Goal: Contribute content: Contribute content

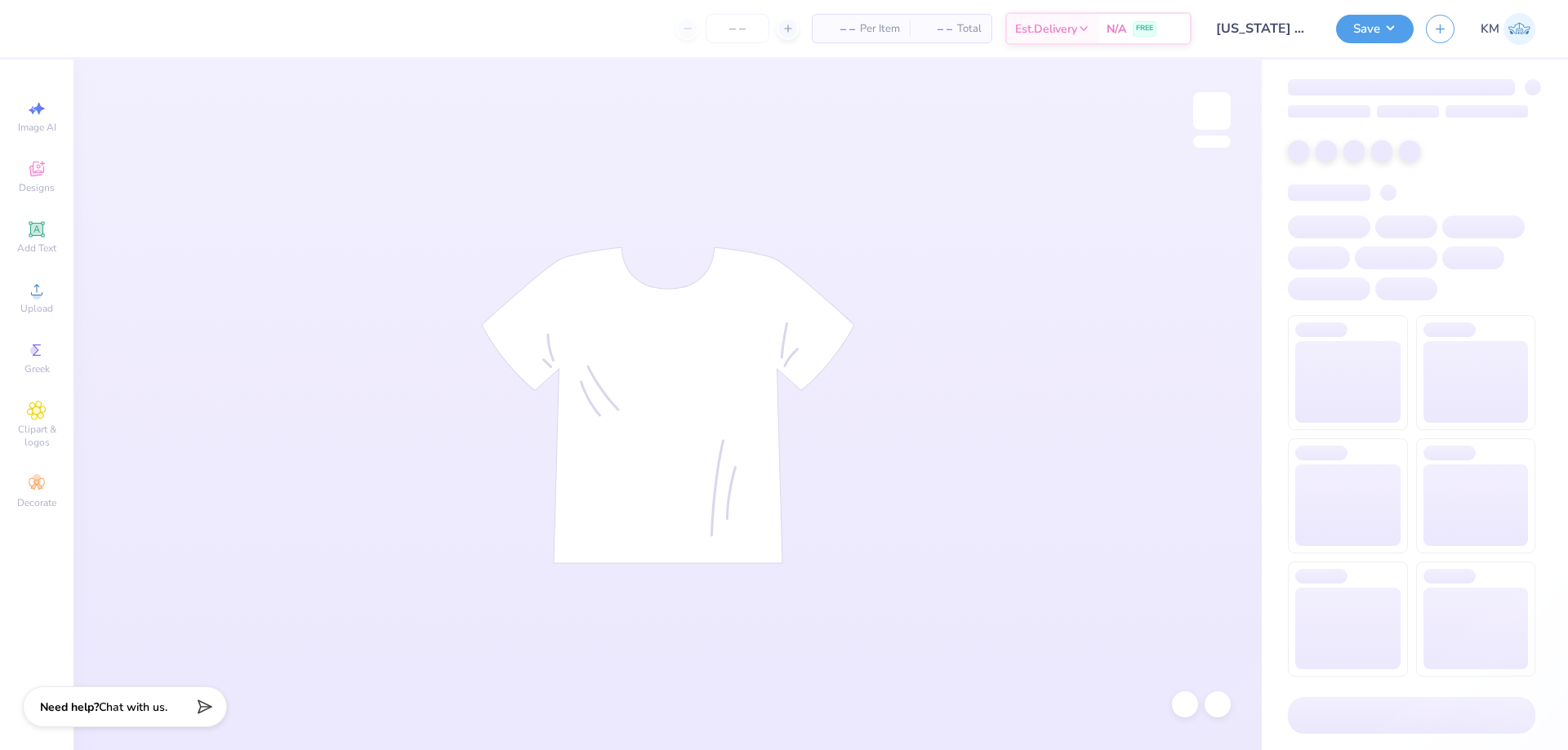
type input "[US_STATE] State : [PERSON_NAME]"
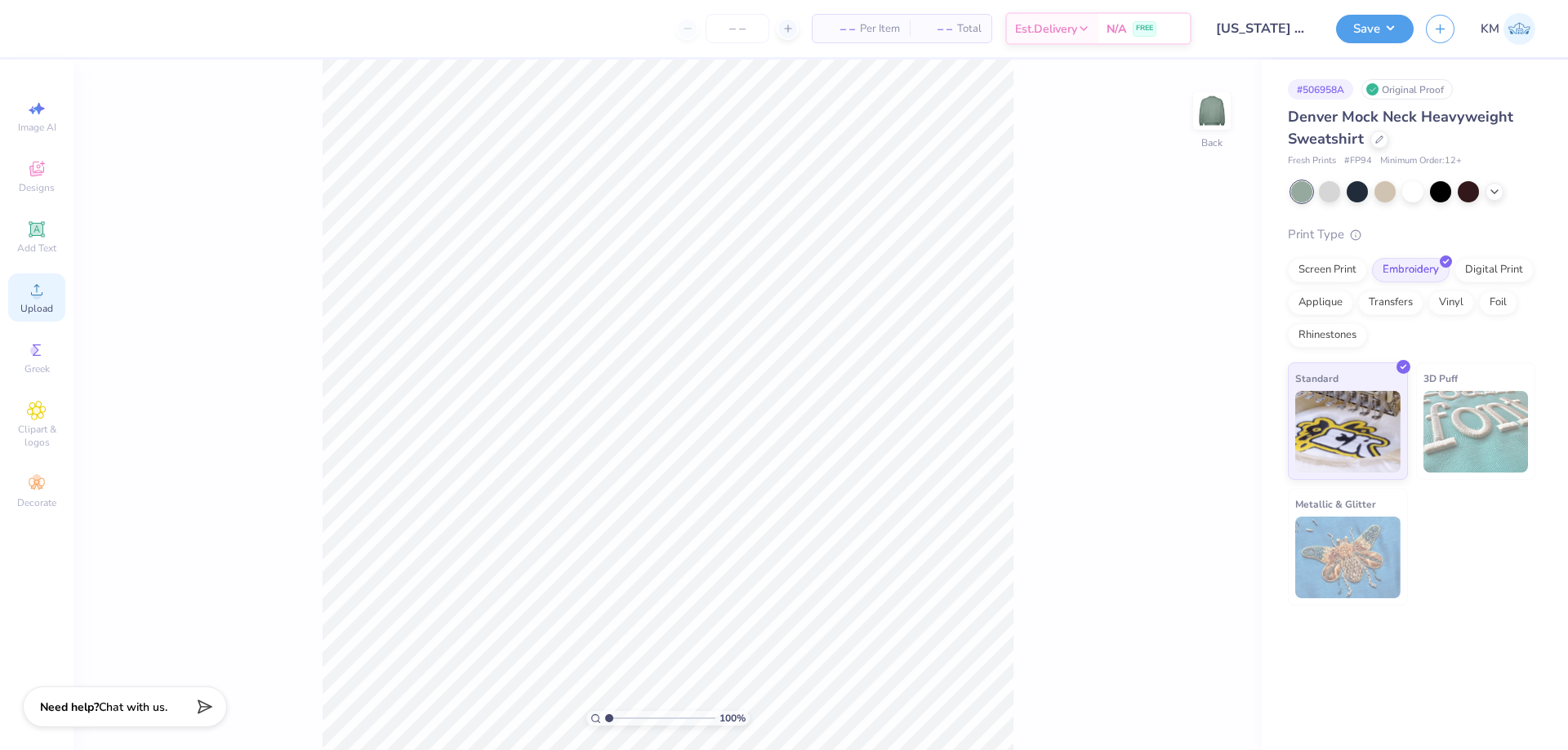
click at [41, 277] on div "Upload" at bounding box center [37, 297] width 57 height 48
click at [26, 164] on div "Designs" at bounding box center [37, 176] width 57 height 48
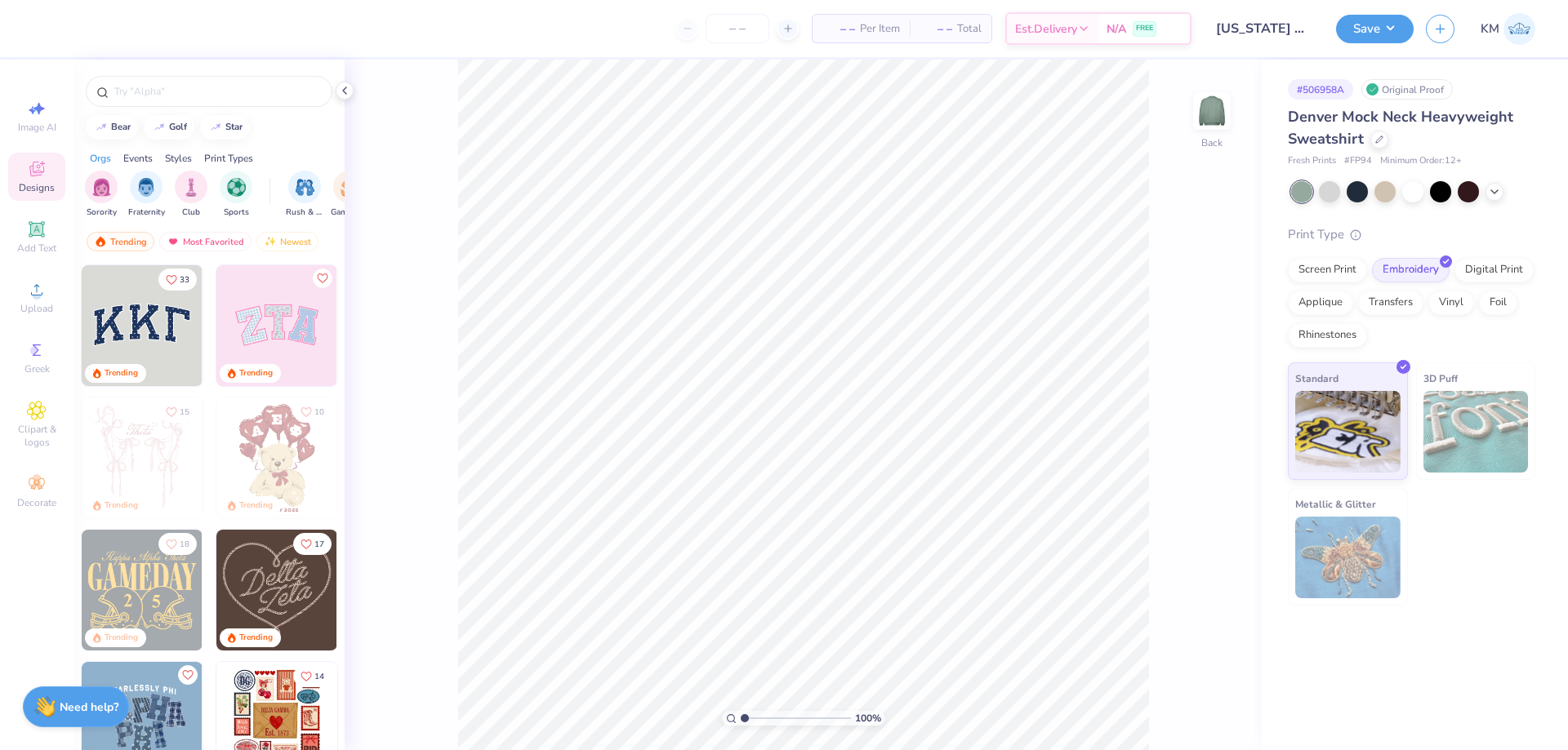
click at [154, 325] on img at bounding box center [142, 326] width 121 height 121
type input "6.21"
click at [33, 299] on div "Upload" at bounding box center [37, 297] width 57 height 48
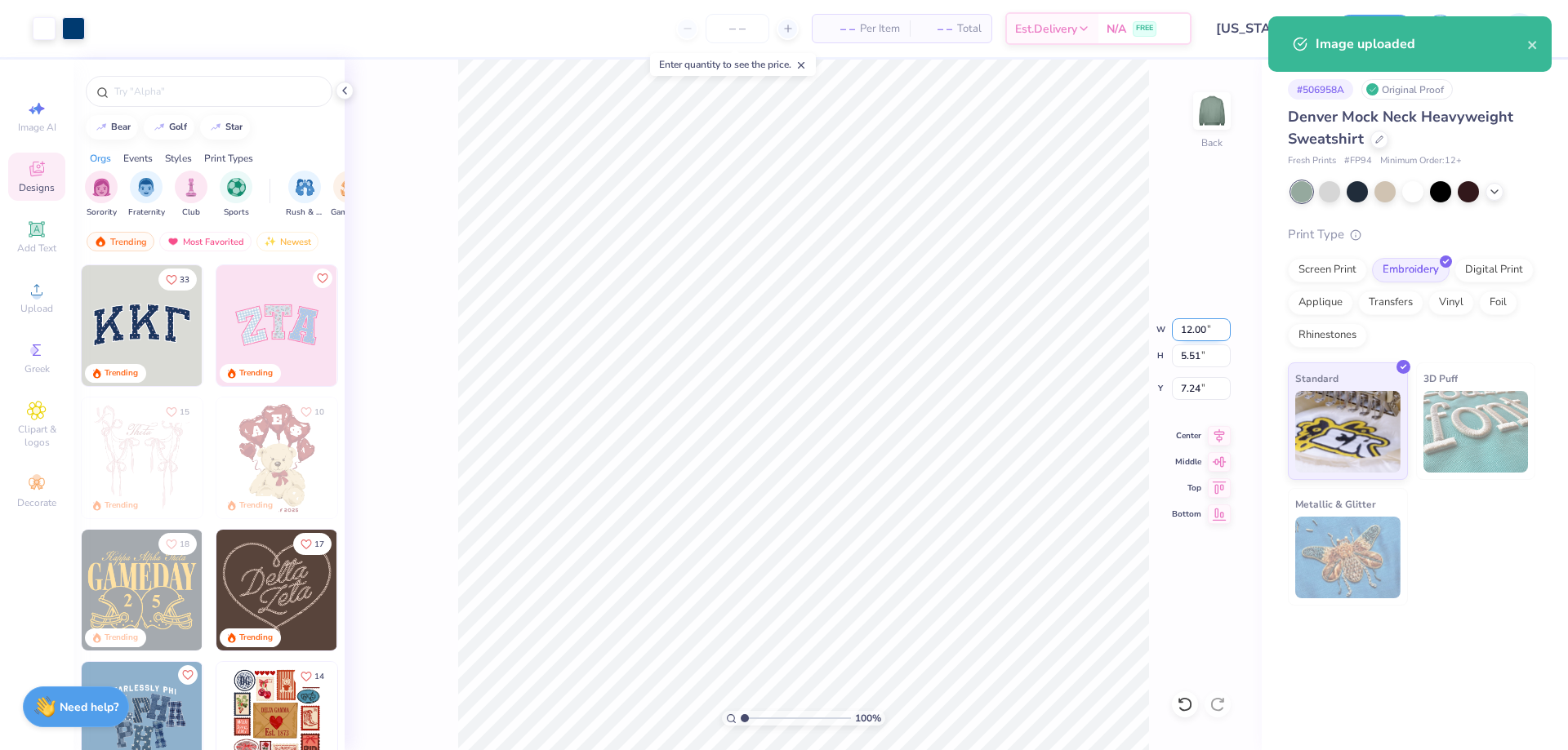
click at [1185, 325] on input "12.00" at bounding box center [1202, 329] width 59 height 23
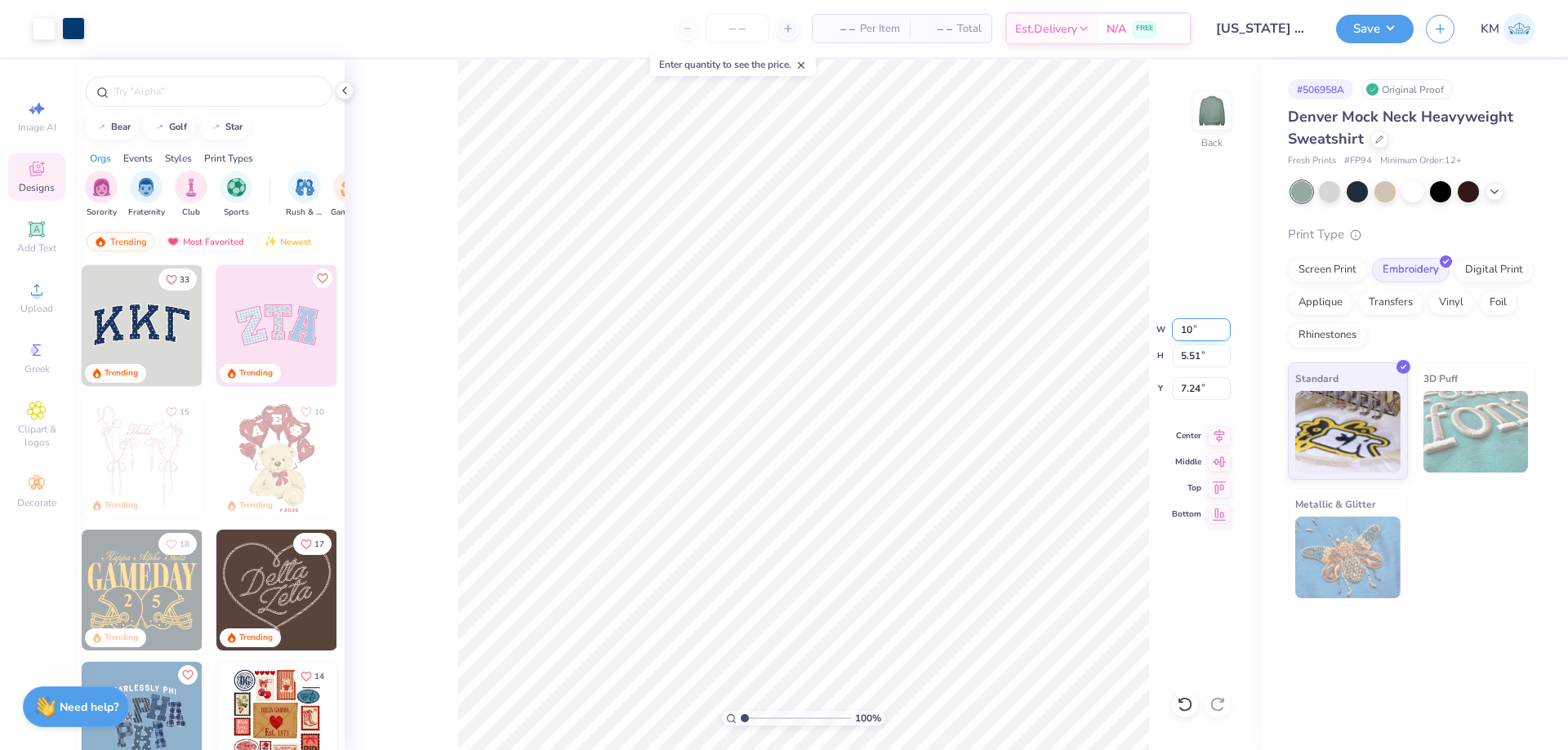
type input "1"
type input "10.00"
type input "4.60"
click at [1192, 383] on input "7.70" at bounding box center [1202, 388] width 59 height 23
type input "7"
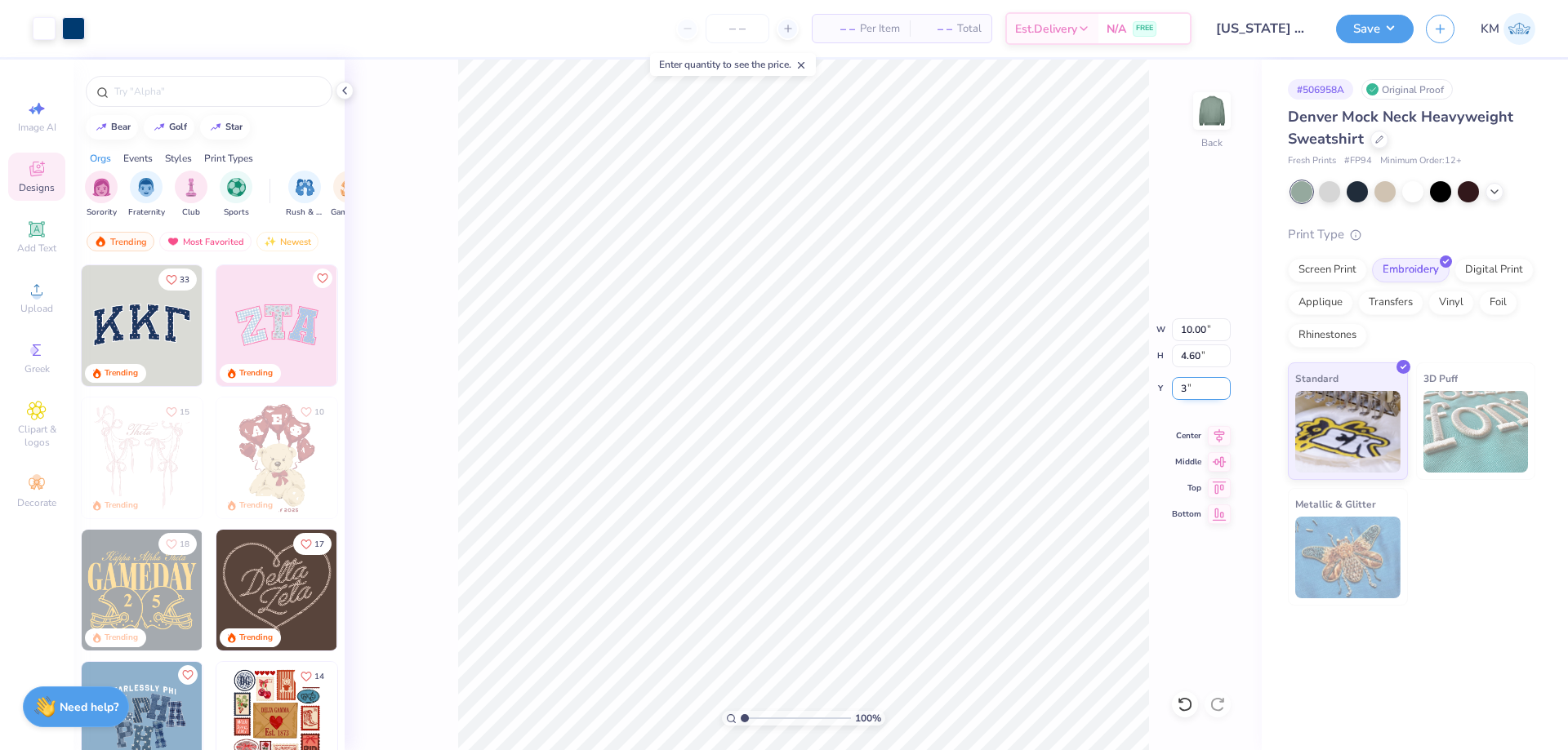
type input "3.00"
click at [1361, 33] on button "Save" at bounding box center [1375, 27] width 78 height 29
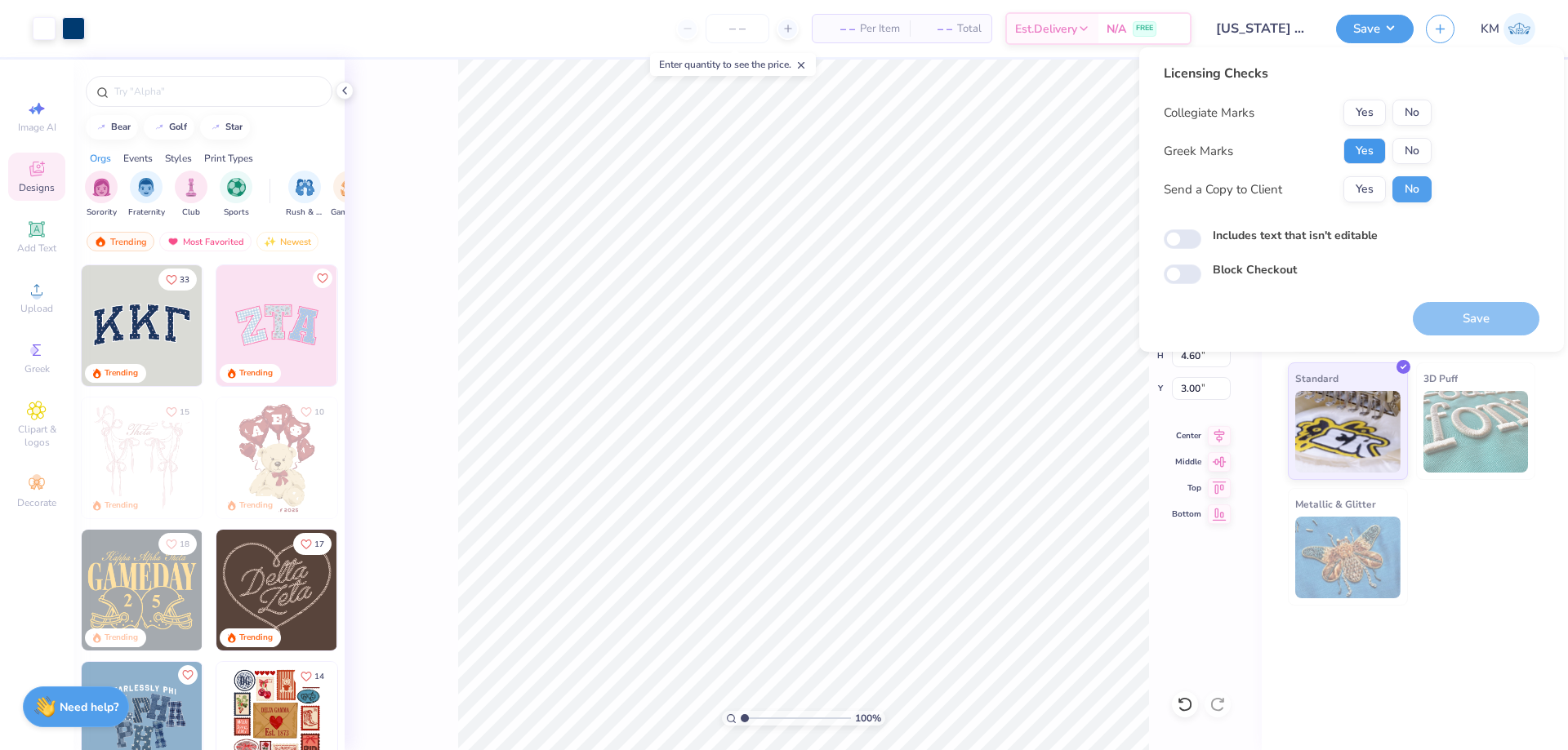
click at [1371, 149] on button "Yes" at bounding box center [1365, 151] width 42 height 26
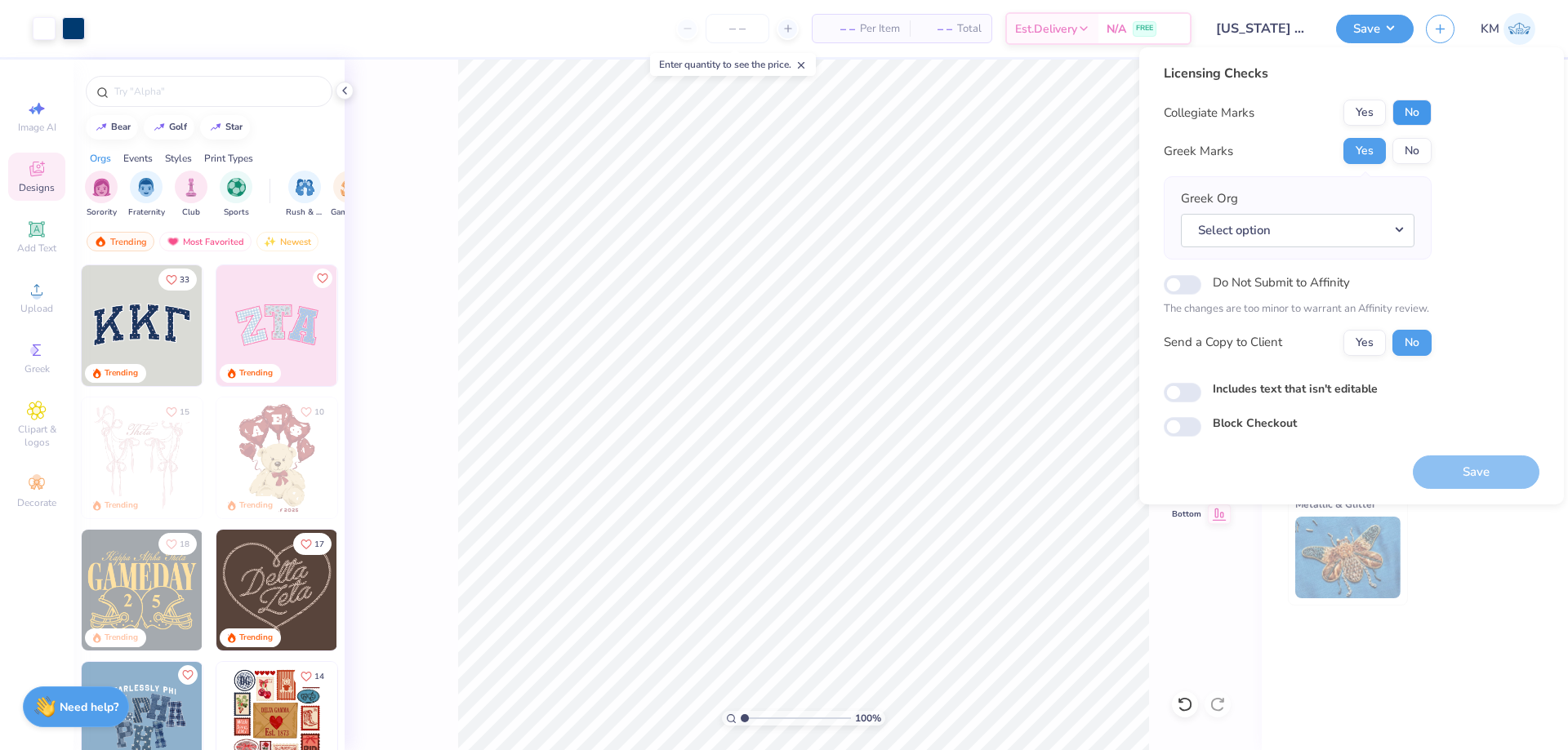
click at [1422, 115] on button "No" at bounding box center [1412, 112] width 39 height 26
click at [1342, 228] on button "Select option" at bounding box center [1297, 231] width 234 height 34
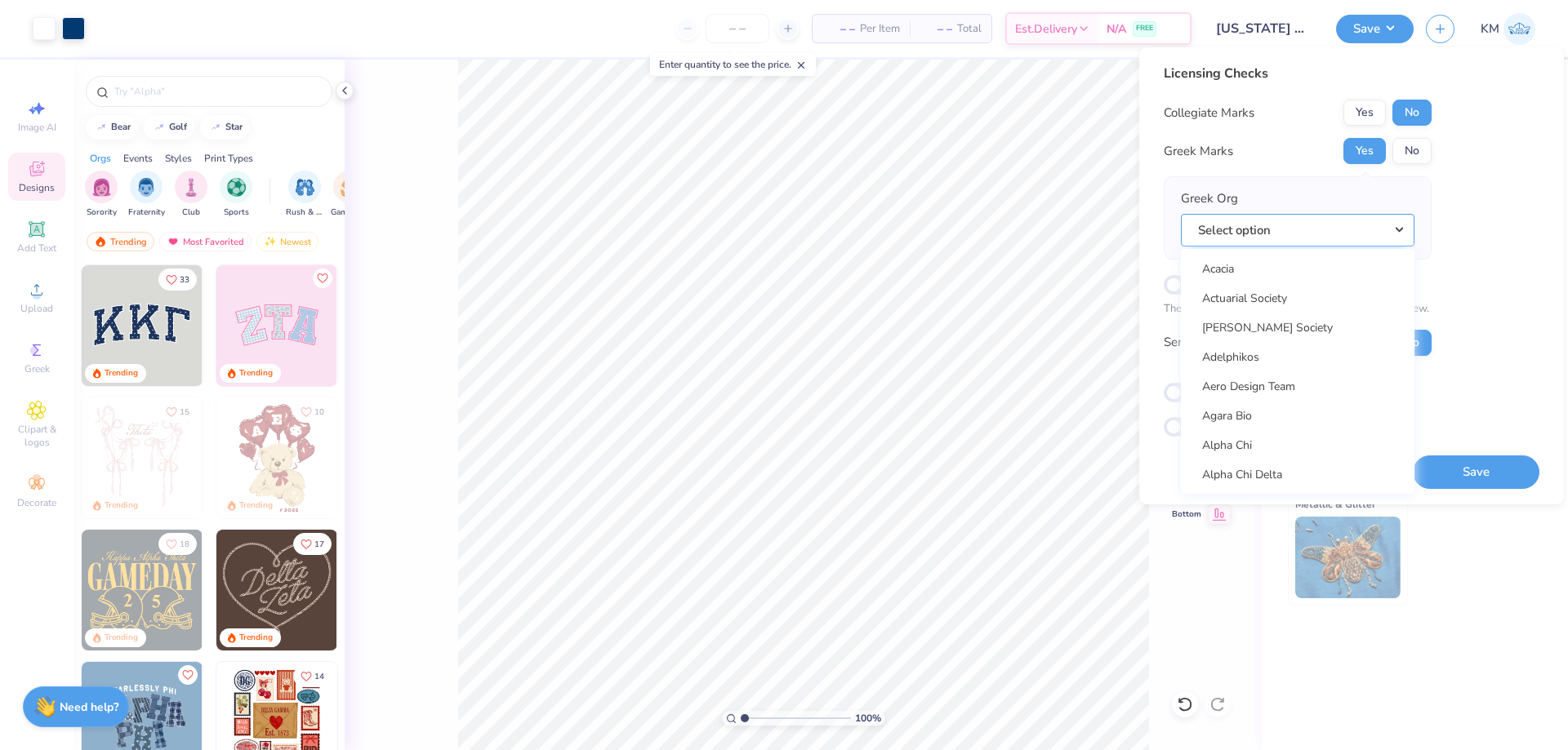
click at [1352, 232] on button "Select option" at bounding box center [1297, 231] width 234 height 34
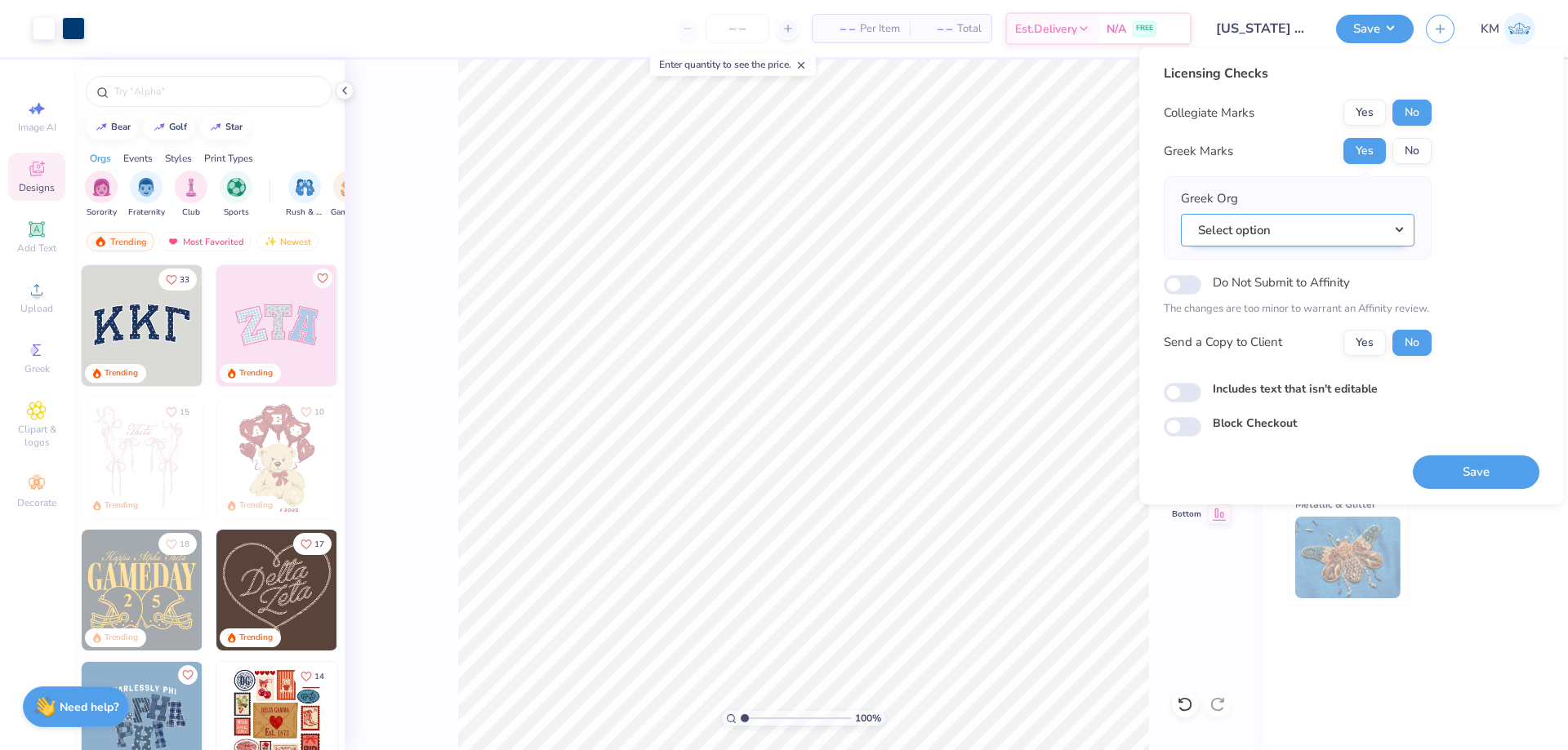
click at [1288, 235] on button "Select option" at bounding box center [1297, 231] width 234 height 34
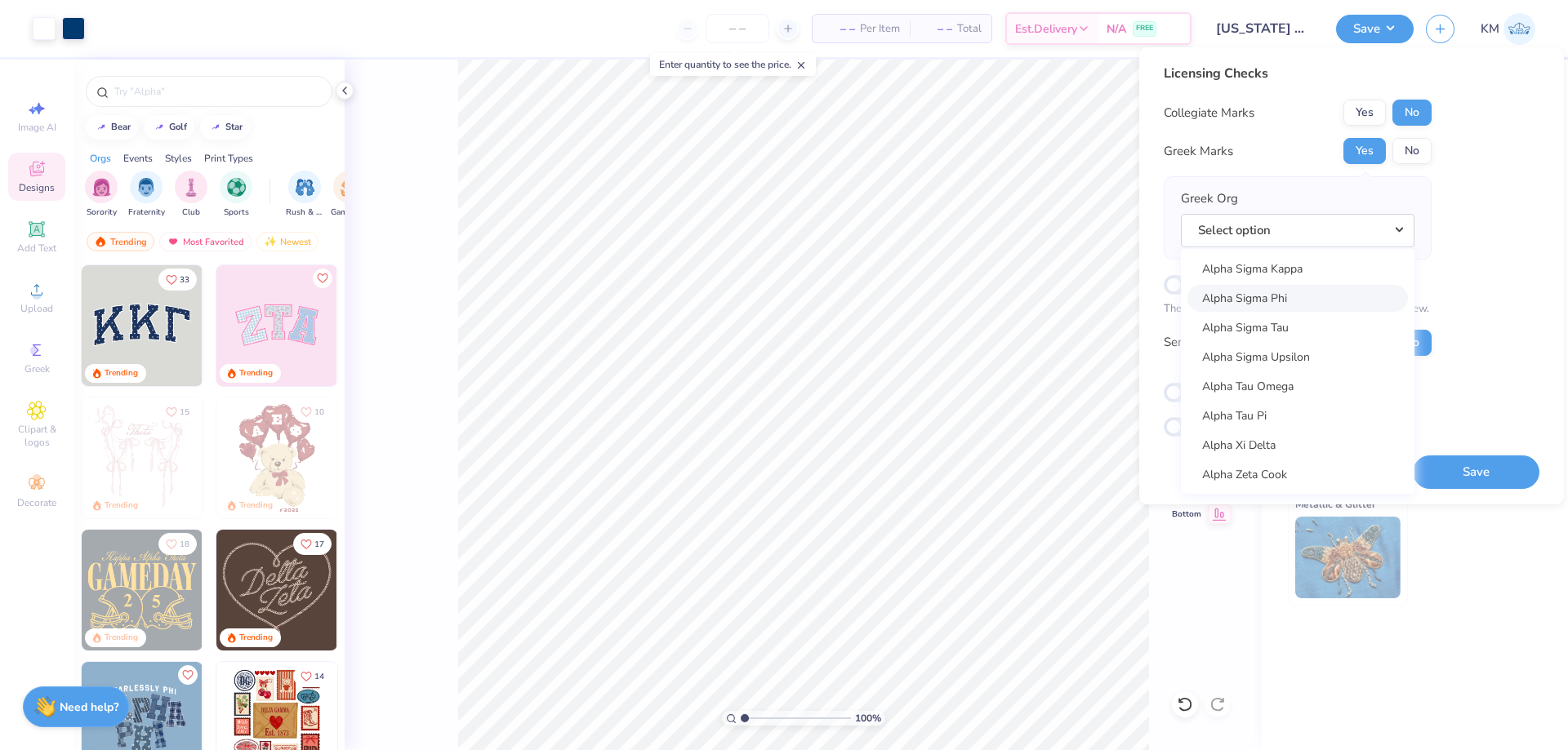
scroll to position [1388, 0]
click at [1294, 261] on link "Alpha Sigma Alpha" at bounding box center [1297, 262] width 220 height 27
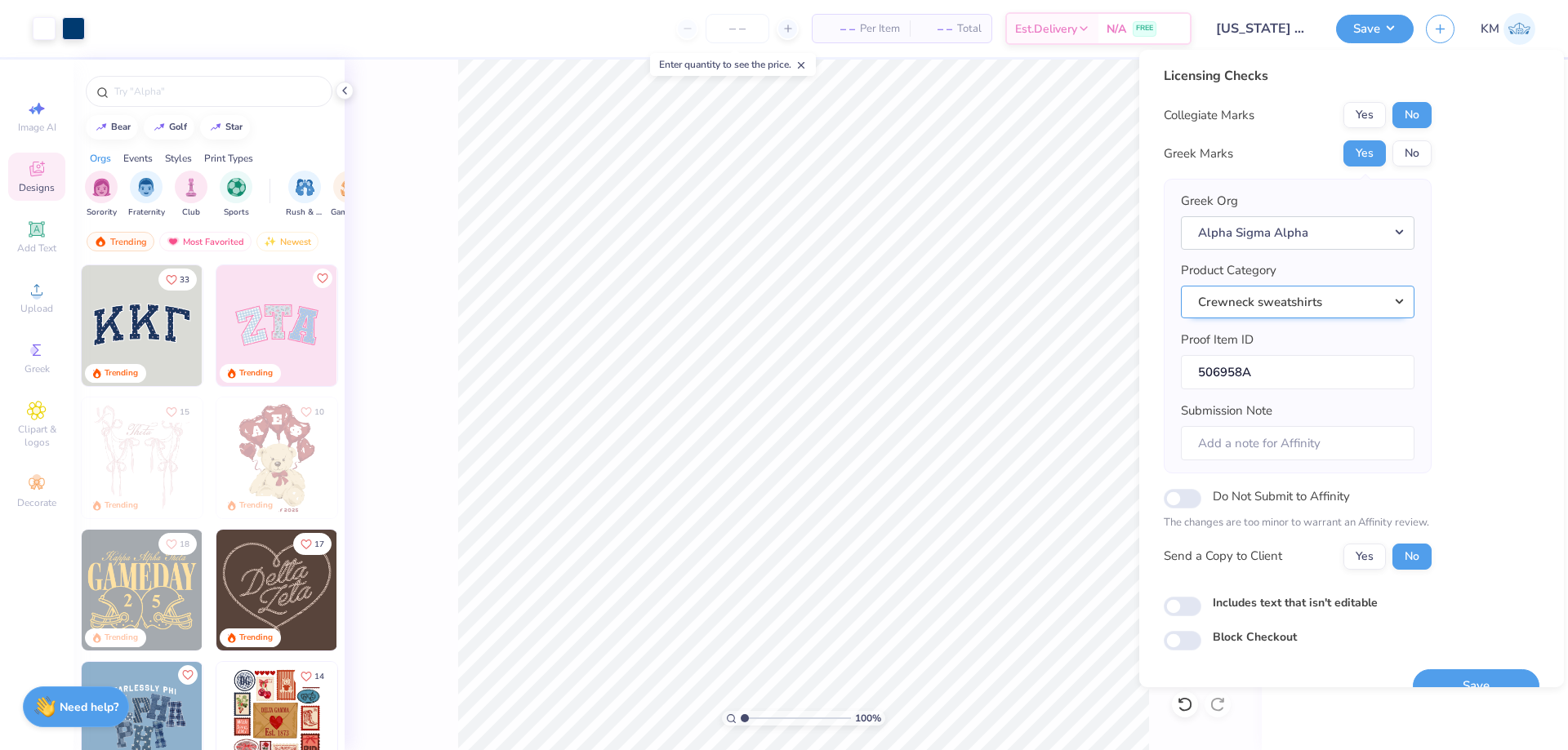
scroll to position [31, 0]
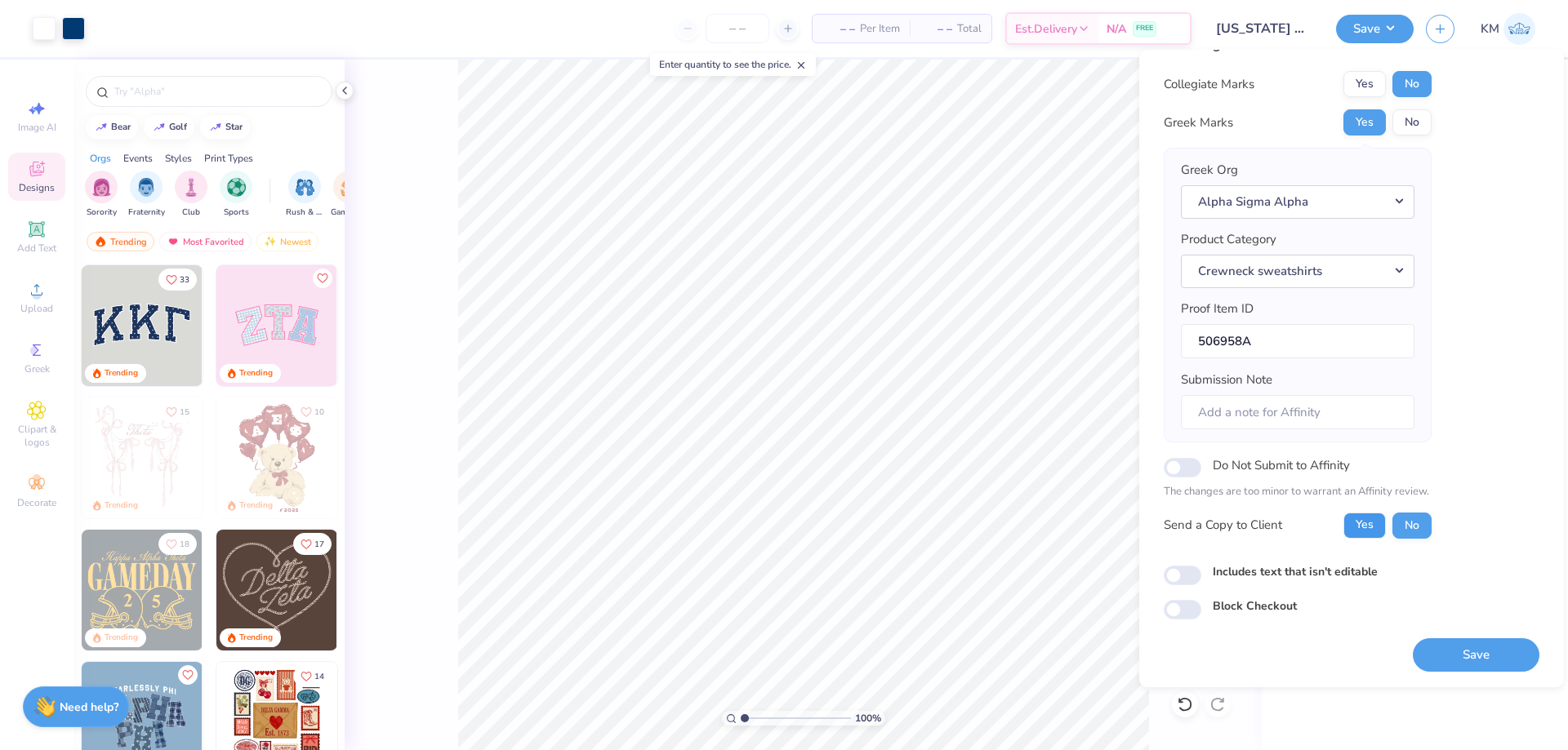
click at [1372, 527] on button "Yes" at bounding box center [1365, 526] width 42 height 26
click at [1448, 649] on button "Save" at bounding box center [1476, 656] width 127 height 34
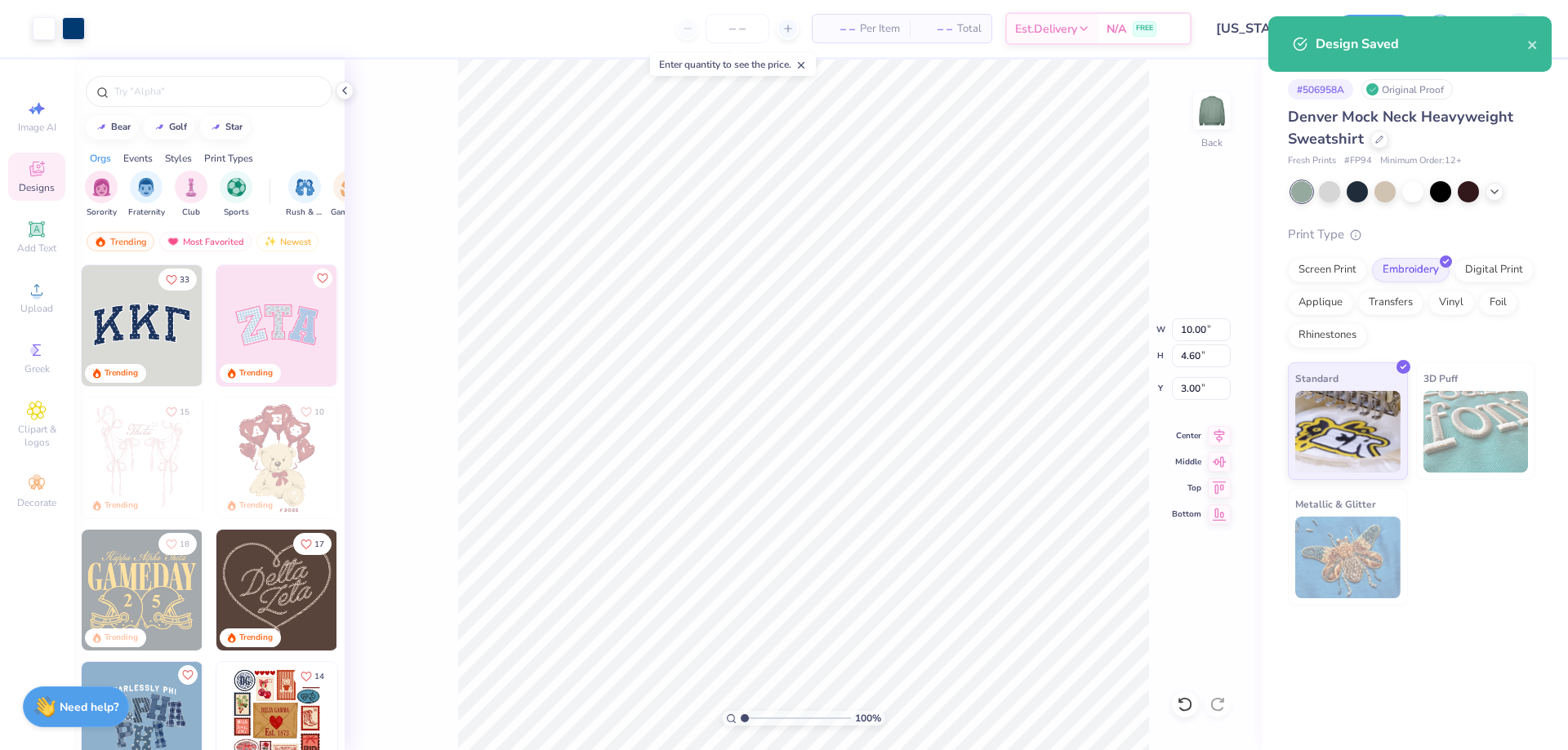
checkbox input "true"
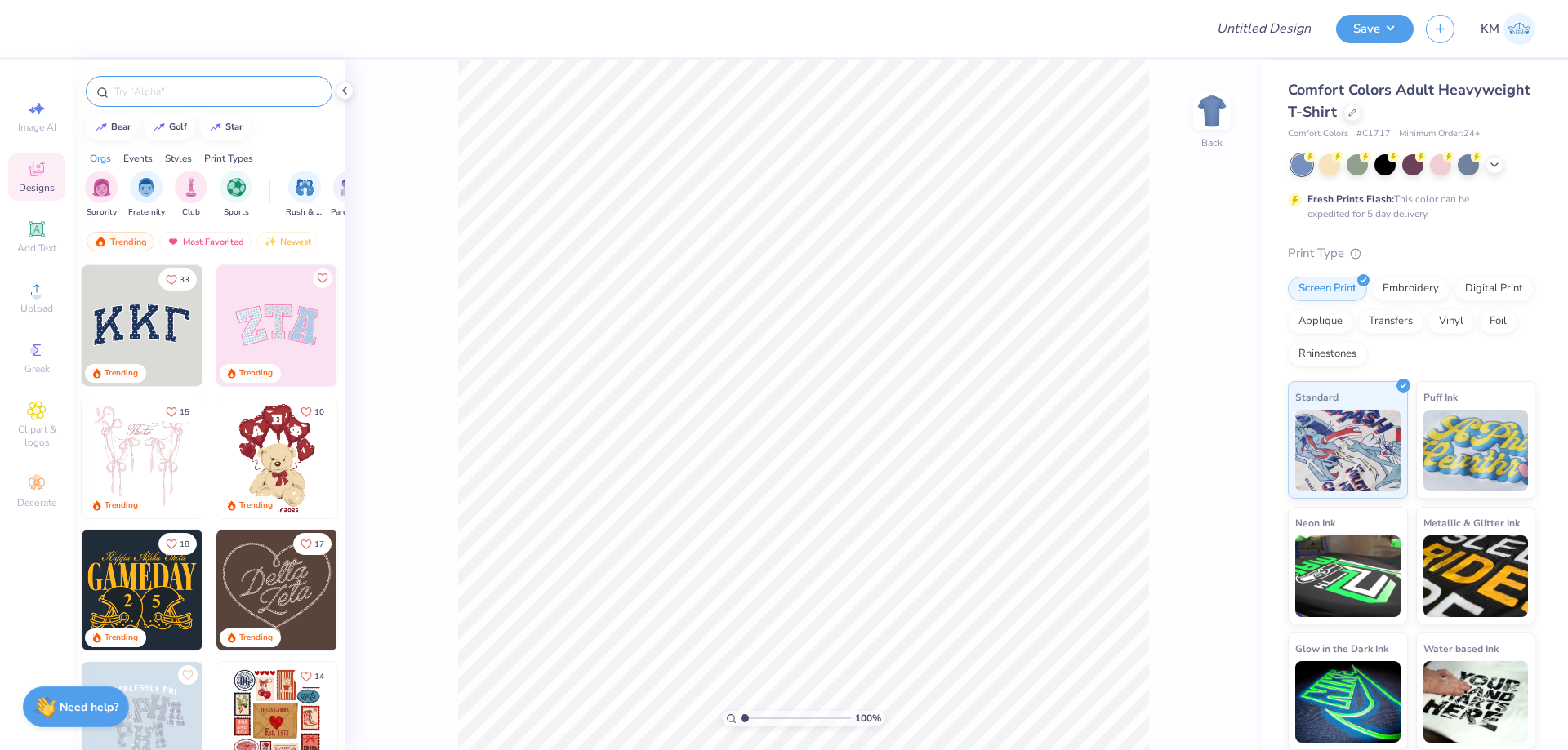
click at [241, 102] on div at bounding box center [209, 91] width 246 height 31
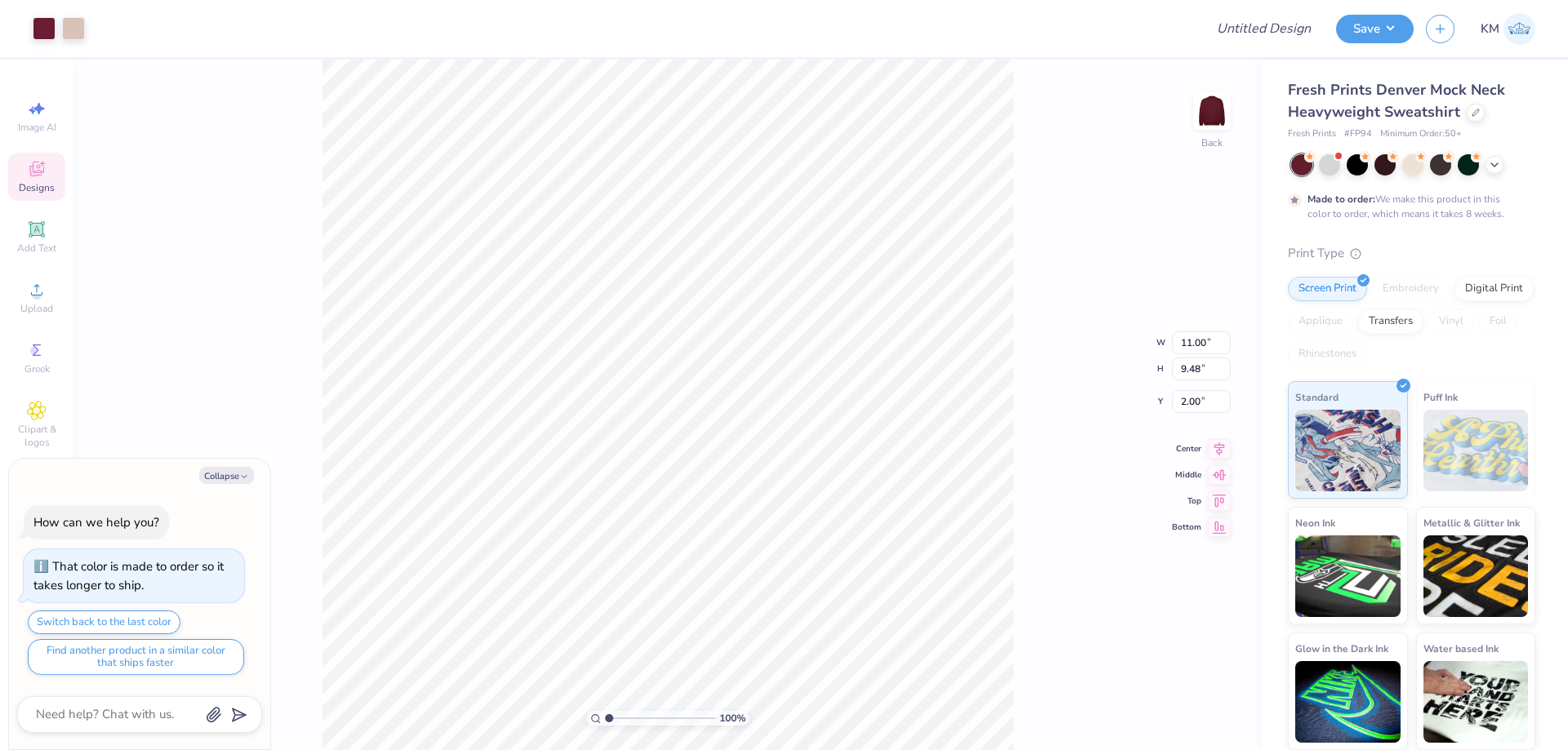
click at [41, 175] on icon at bounding box center [36, 169] width 14 height 14
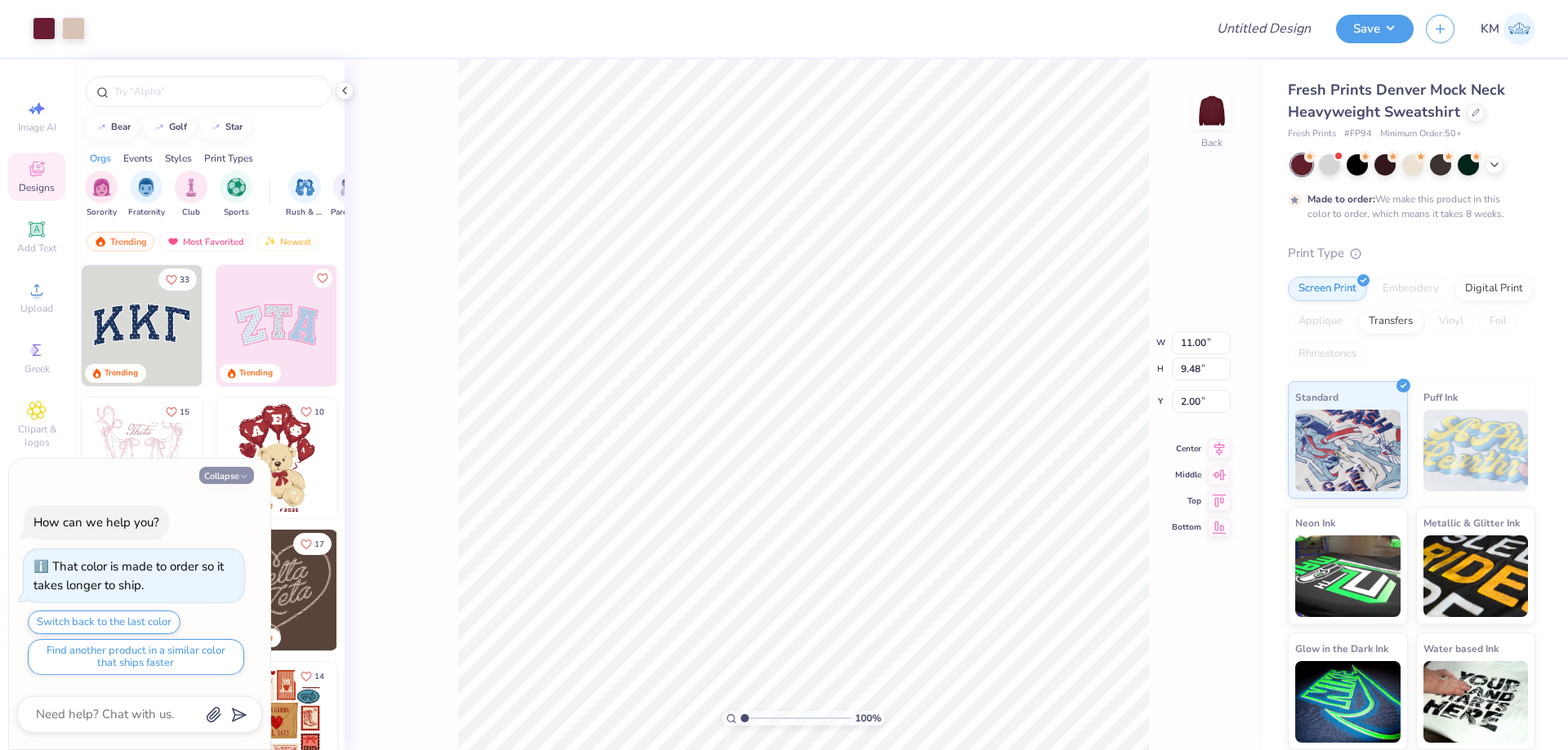
click at [207, 467] on button "Collapse" at bounding box center [226, 476] width 55 height 17
type textarea "x"
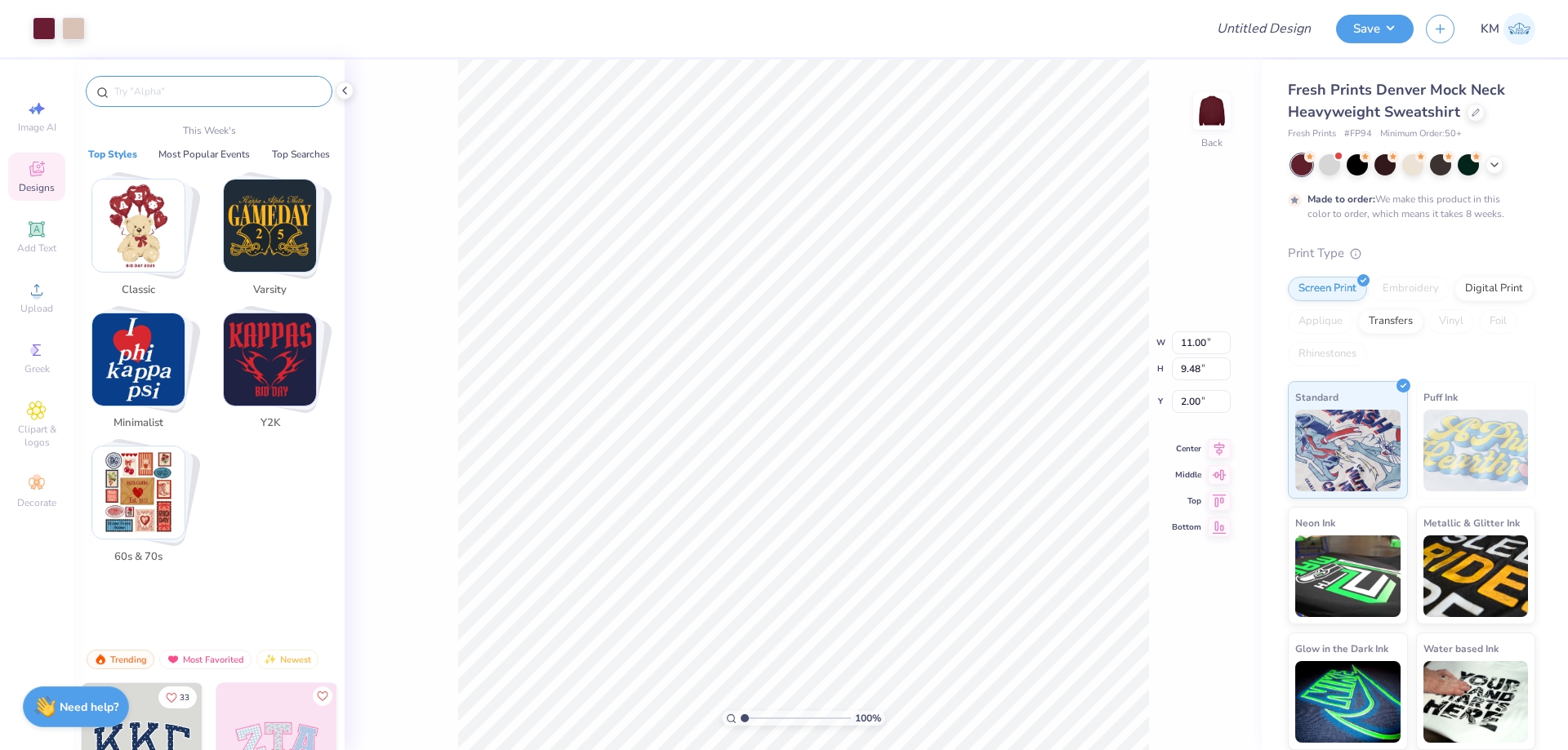
click at [218, 97] on input "text" at bounding box center [218, 91] width 209 height 16
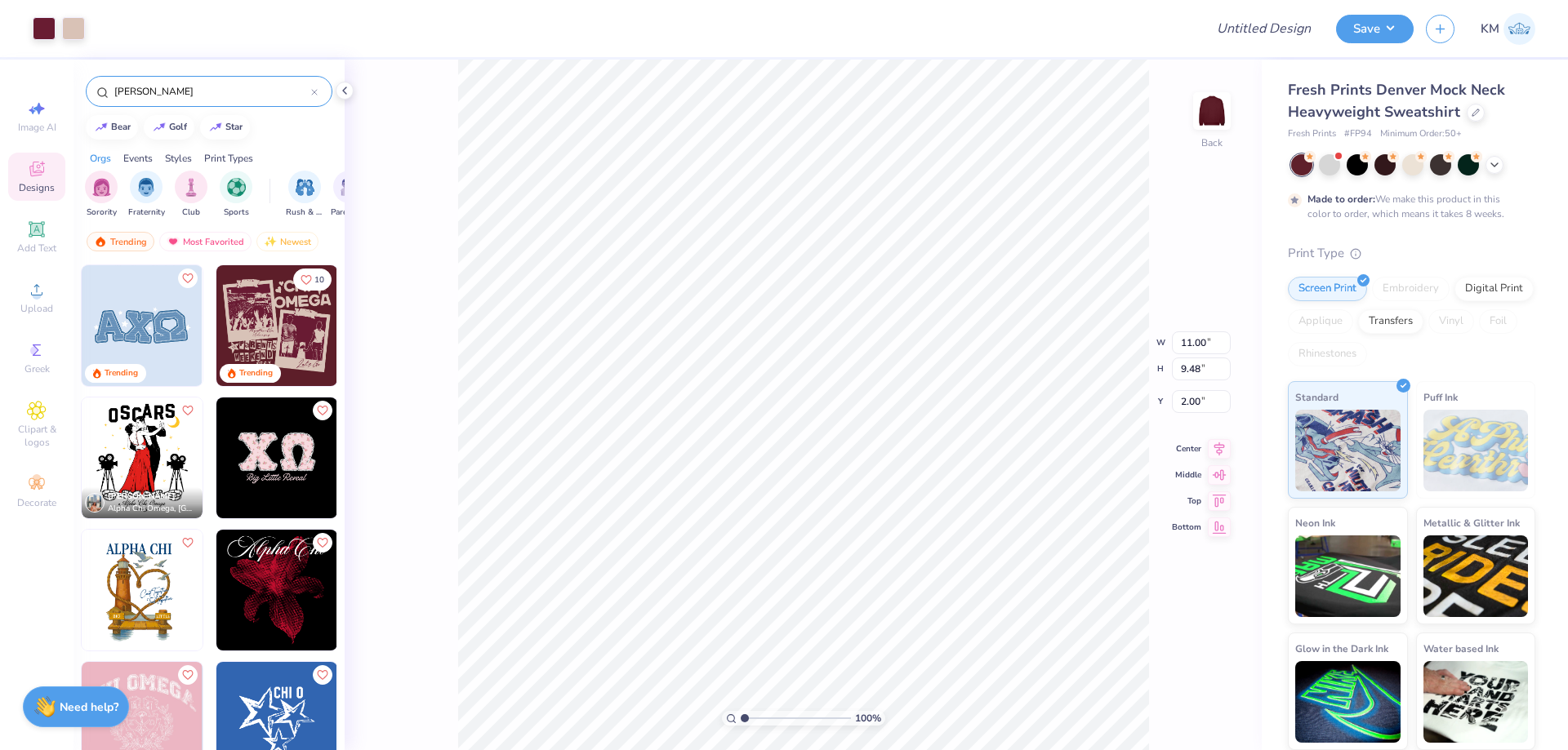
type input "[PERSON_NAME]"
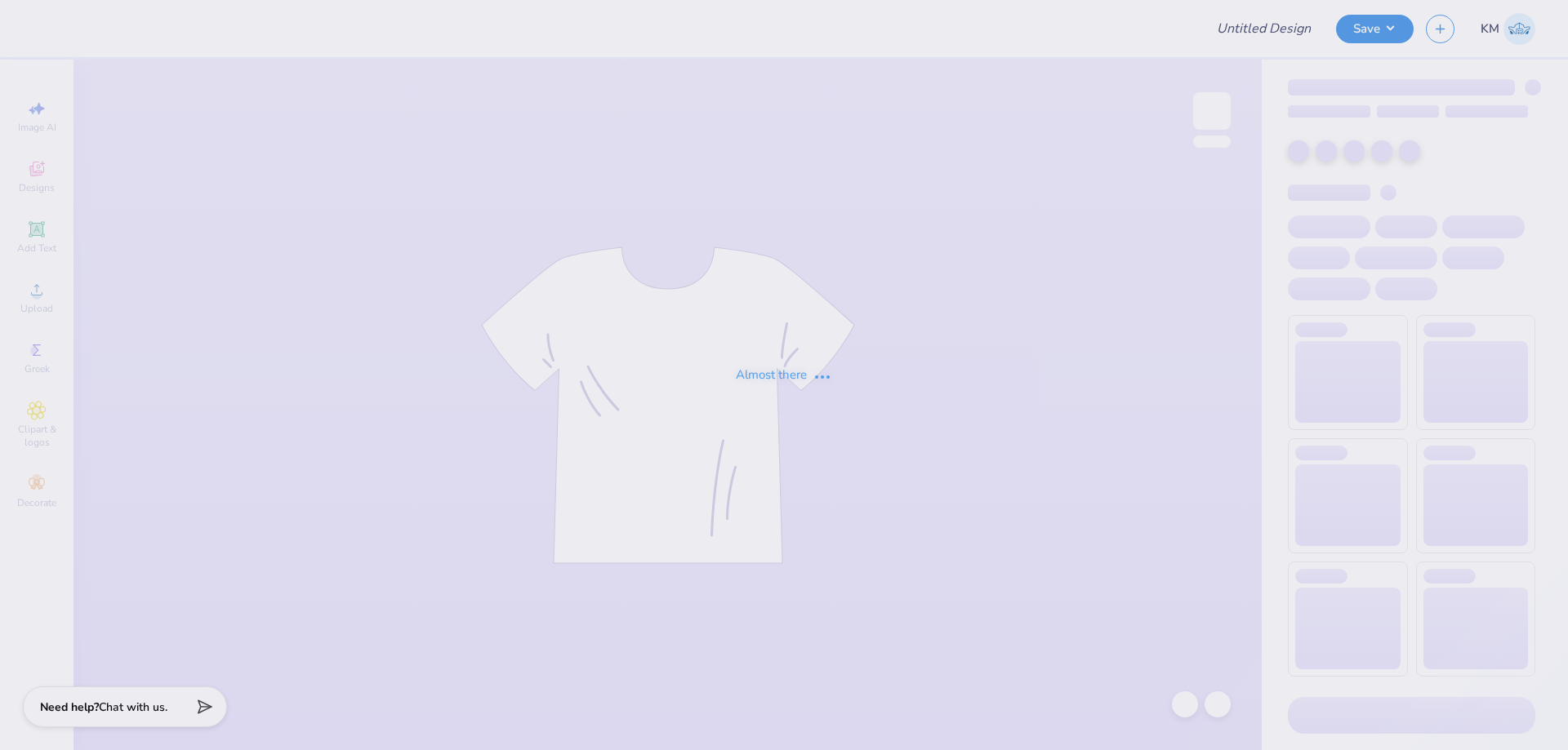
type input "Pi Phi hoodie"
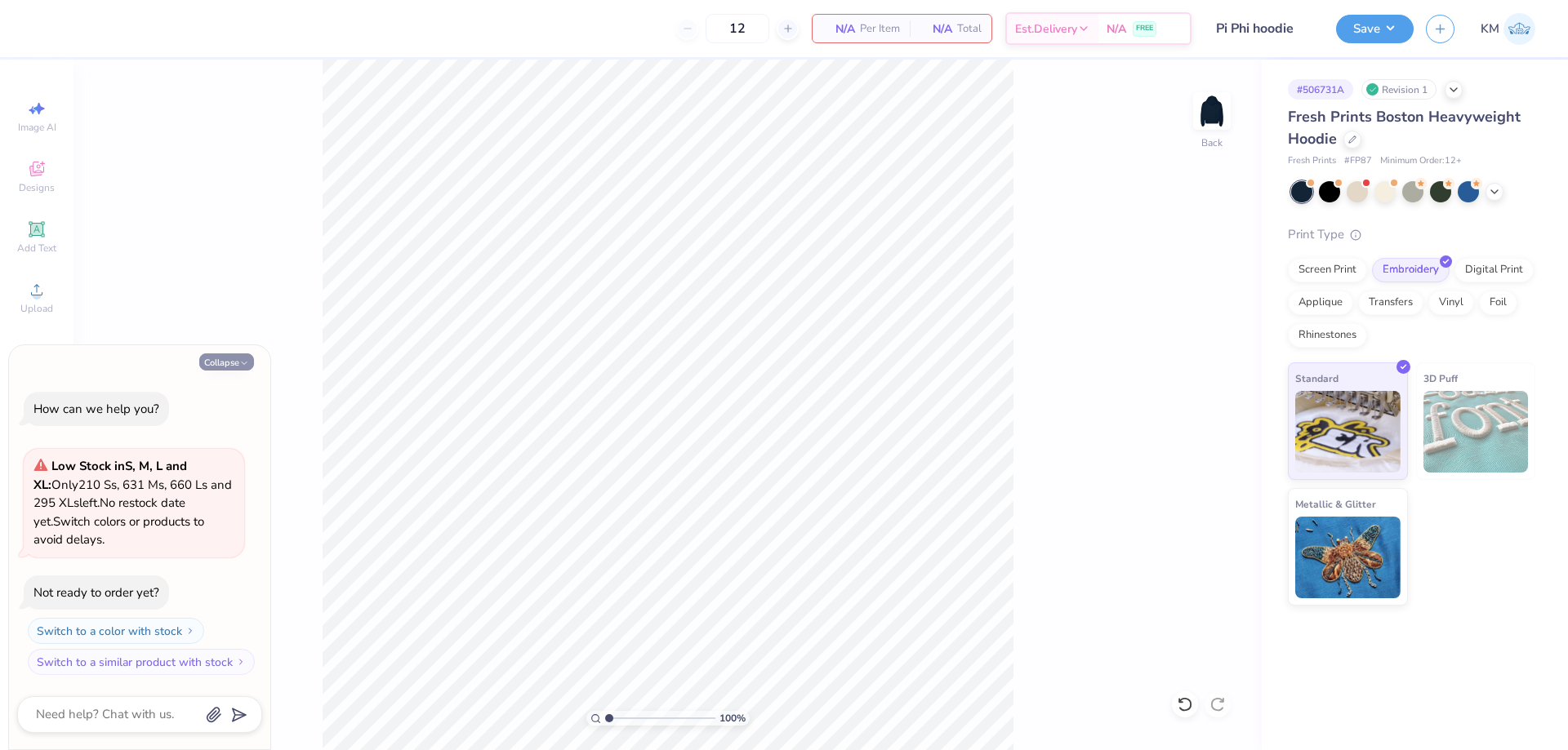
click at [210, 366] on button "Collapse" at bounding box center [226, 362] width 55 height 17
type textarea "x"
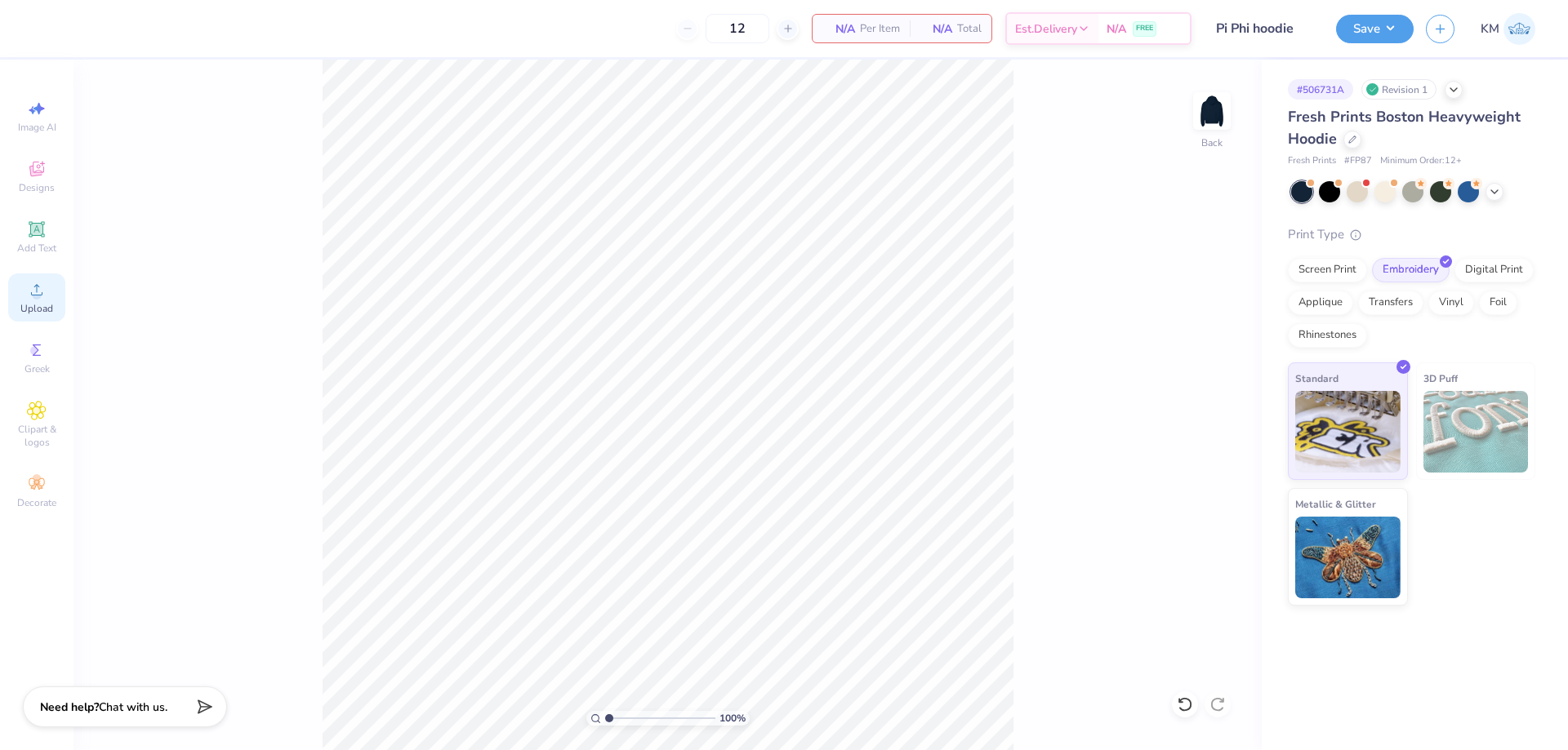
click at [41, 286] on icon at bounding box center [36, 289] width 19 height 19
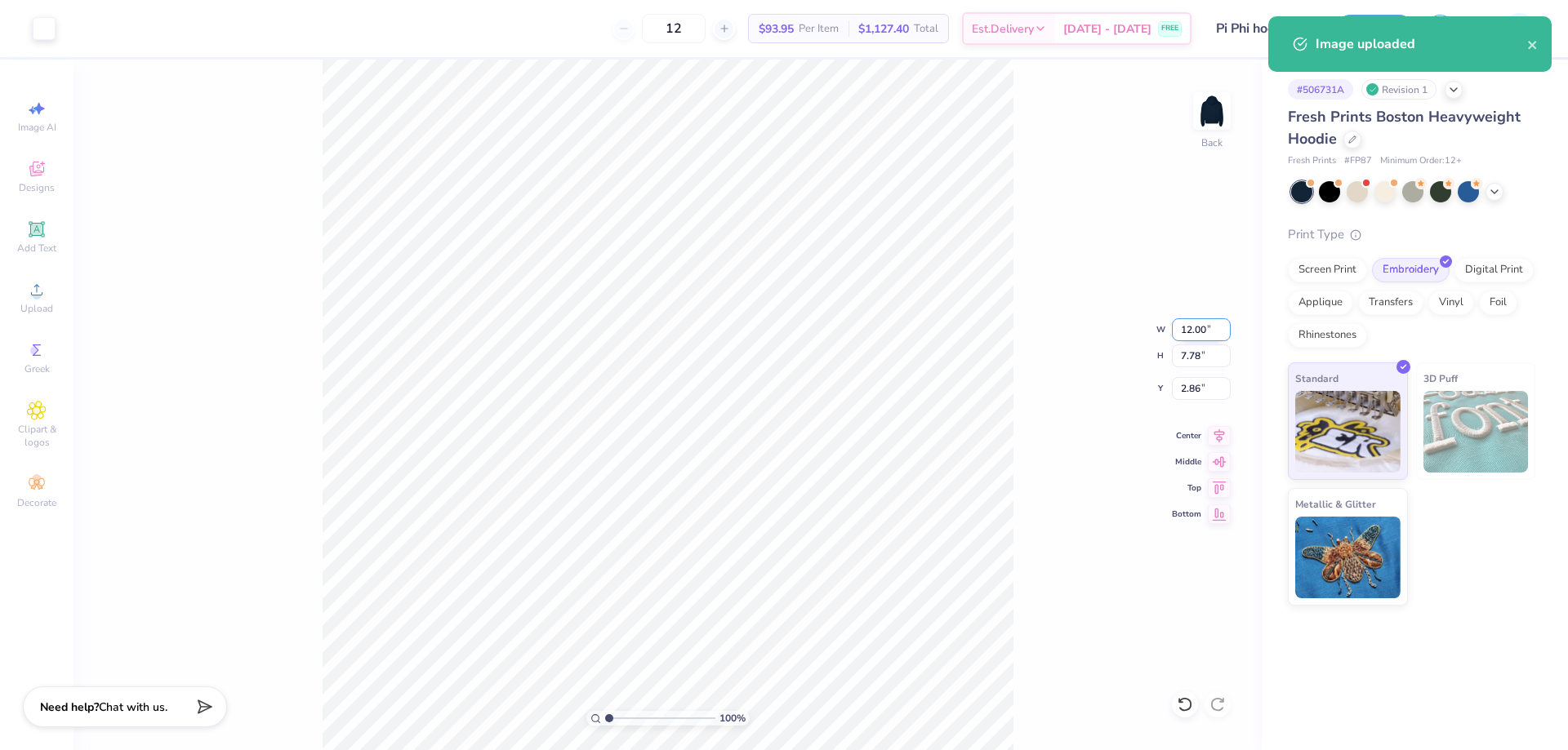
click at [1192, 330] on input "12.00" at bounding box center [1202, 329] width 59 height 23
type input "0"
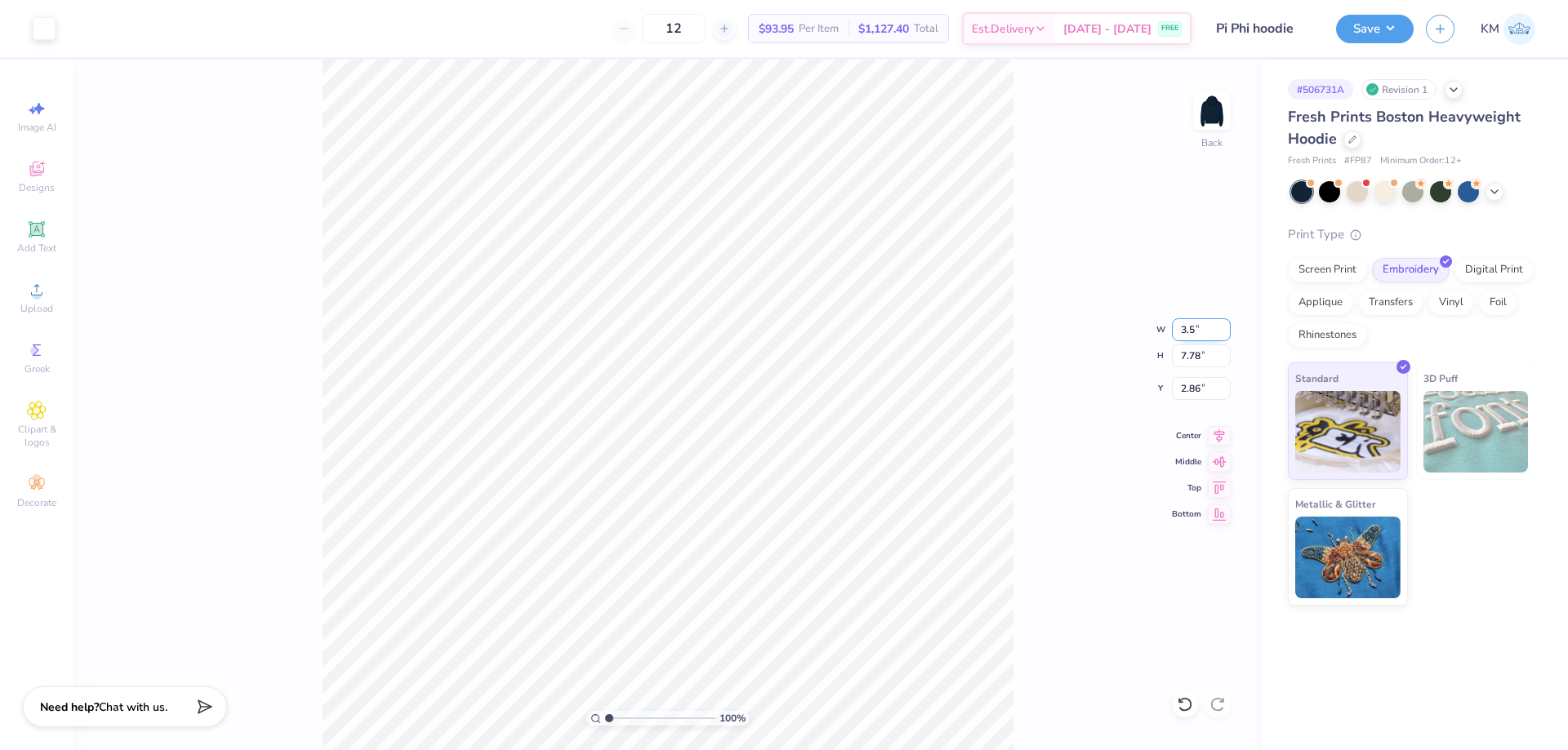
type input "3.50"
type input "2.27"
click at [1202, 381] on input "5.62" at bounding box center [1202, 388] width 59 height 23
type input "5"
type input "3.00"
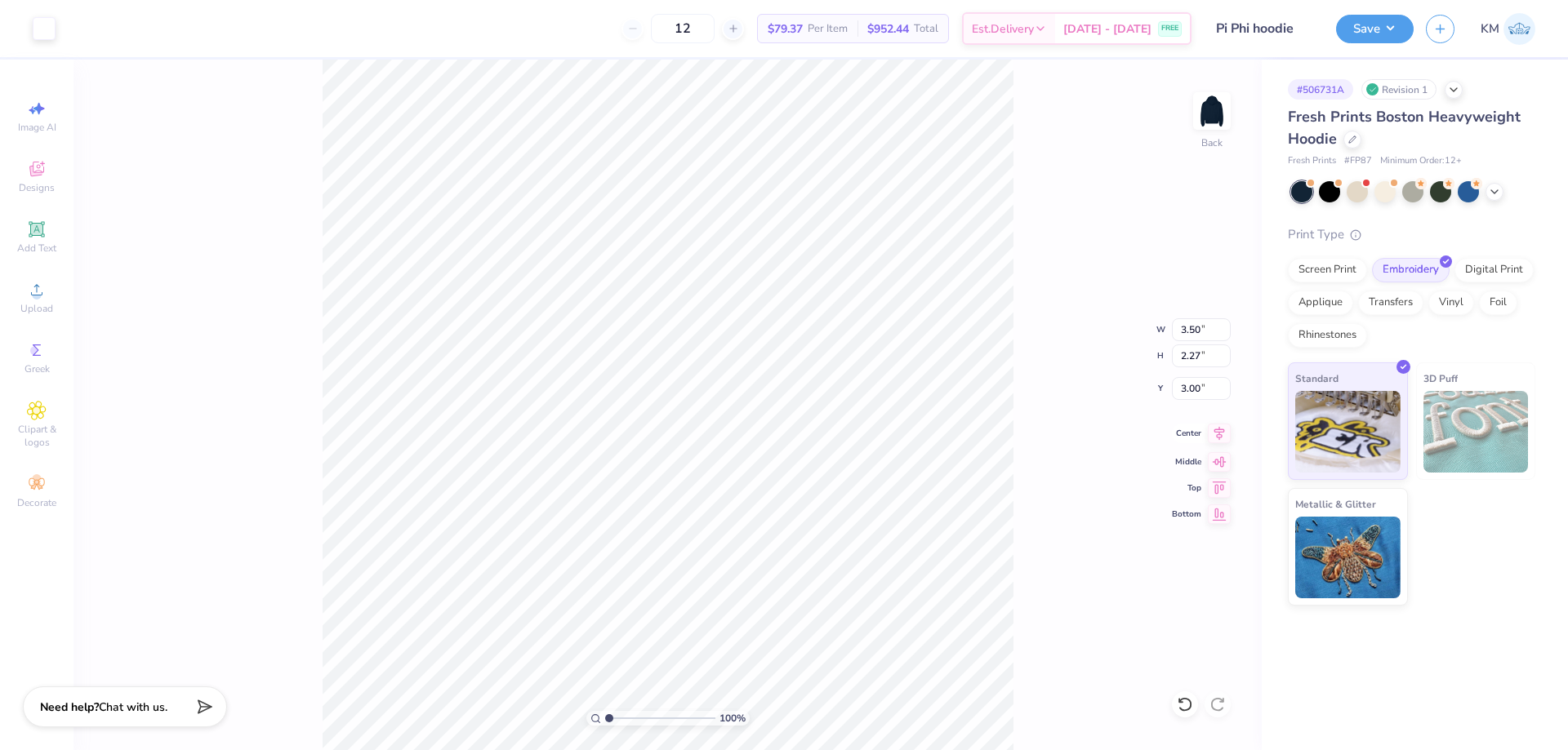
click at [1215, 436] on icon at bounding box center [1219, 433] width 23 height 19
drag, startPoint x: 1197, startPoint y: 323, endPoint x: 1147, endPoint y: 337, distance: 51.9
click at [1147, 337] on div "100 % Back W 3.50 3.50 " H 2.27 2.27 " Y 3.00 3.00 " Center Middle Top Bottom" at bounding box center [668, 405] width 1188 height 691
drag, startPoint x: 1186, startPoint y: 330, endPoint x: 1205, endPoint y: 326, distance: 19.4
click at [1205, 326] on input "3.50" at bounding box center [1202, 329] width 59 height 23
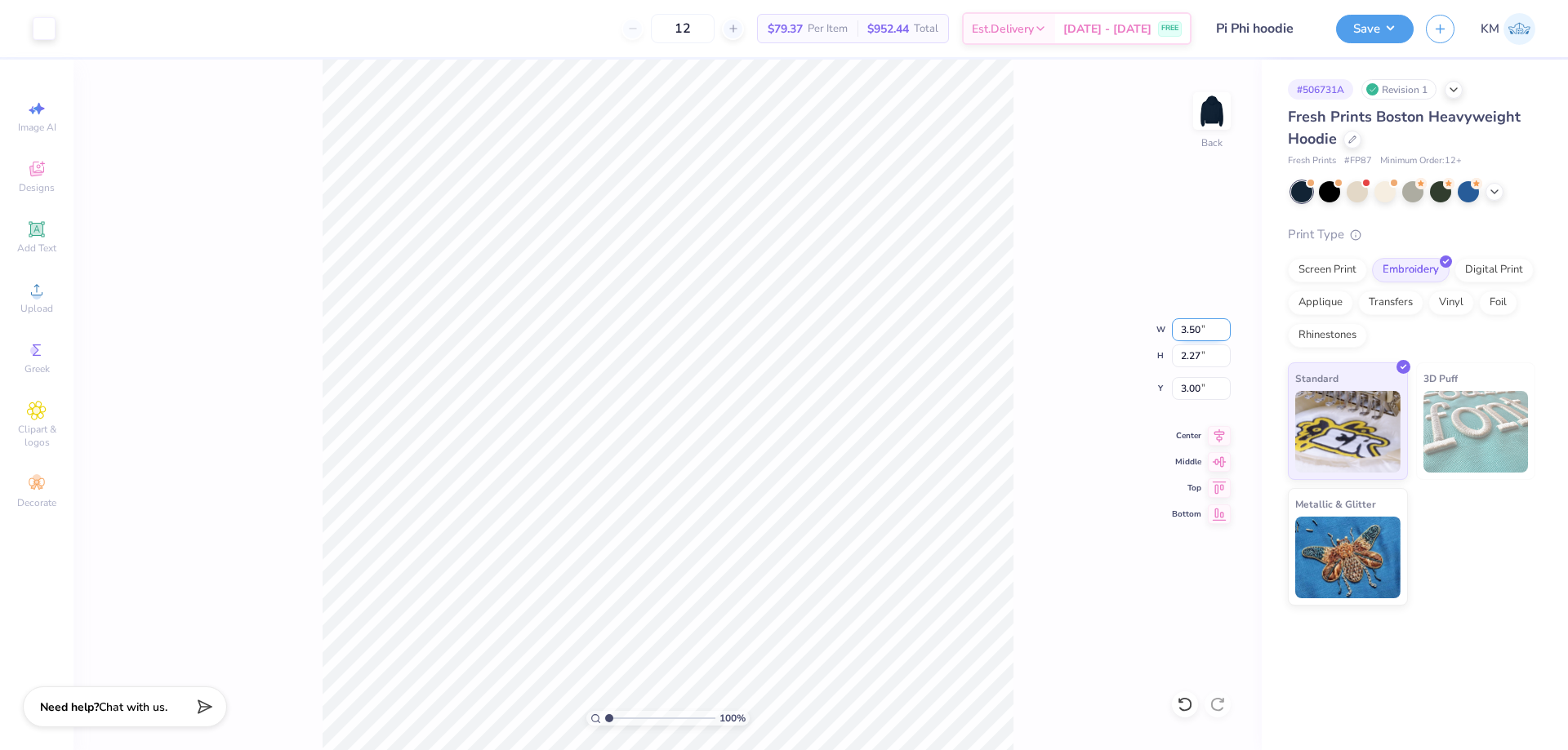
type input "3"
type input "4.00"
type input "2.59"
click at [1201, 387] on input "2.84" at bounding box center [1202, 388] width 59 height 23
type input "2"
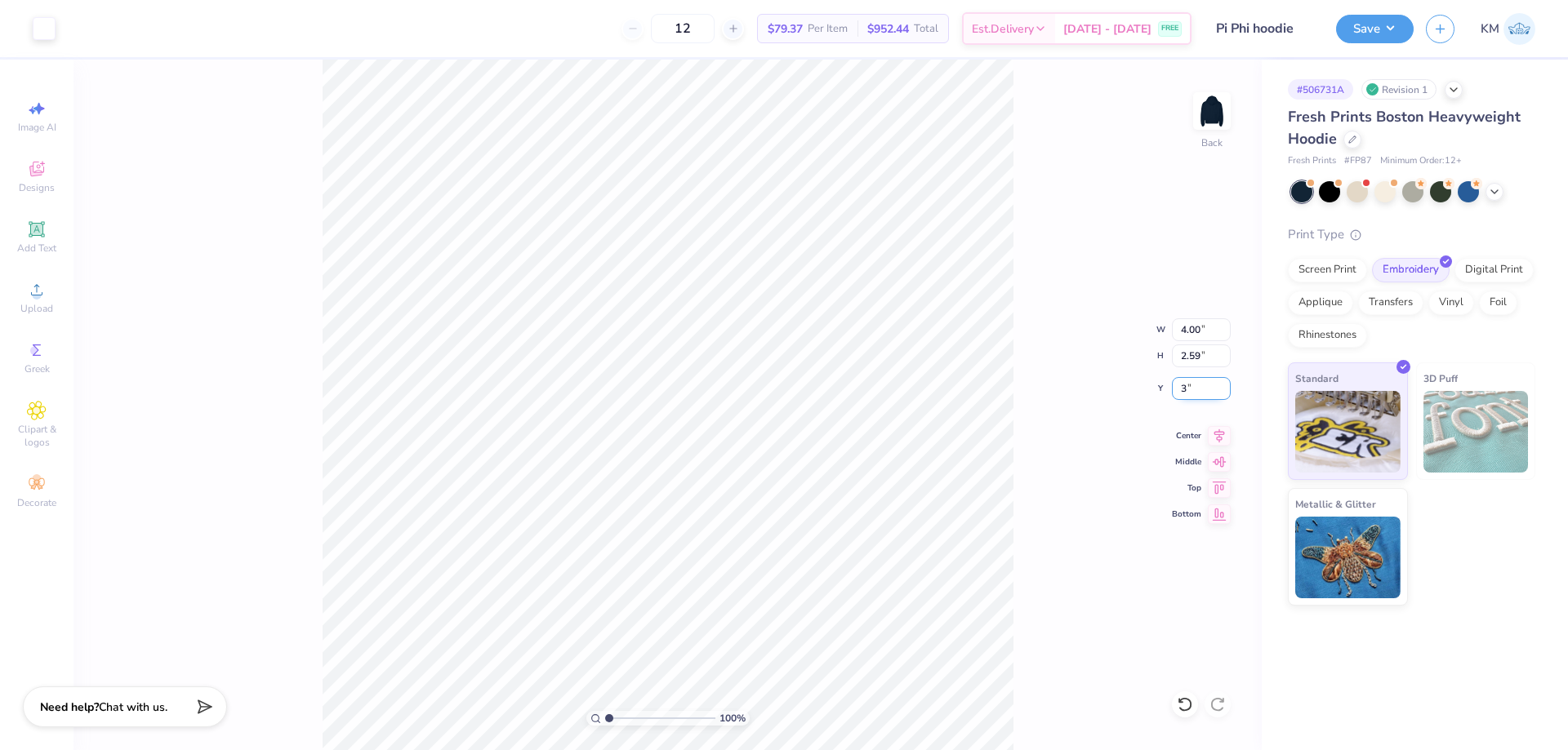
type input "3.00"
drag, startPoint x: 1175, startPoint y: 331, endPoint x: 1203, endPoint y: 326, distance: 28.4
click at [1203, 326] on input "4.00" at bounding box center [1202, 329] width 59 height 23
type input "3.50"
type input "2.27"
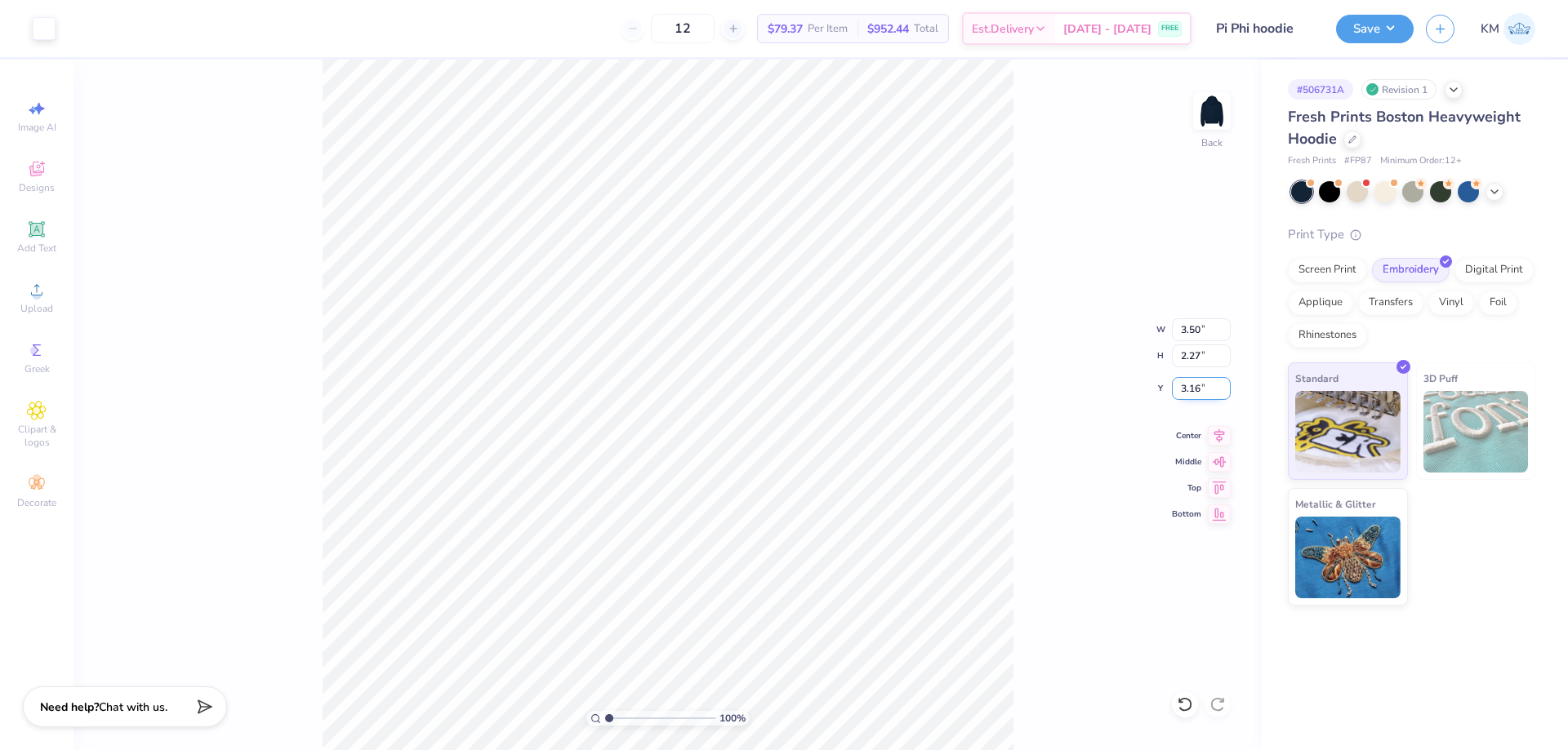
click at [1176, 391] on input "3.16" at bounding box center [1202, 388] width 59 height 23
type input "6"
type input "3.00"
click at [1020, 313] on div "100 % Back W 3.50 3.50 " H 2.27 2.27 " Y 3.00 3.00 " Center Middle Top Bottom" at bounding box center [668, 405] width 1188 height 691
click at [1359, 30] on button "Save" at bounding box center [1375, 27] width 78 height 29
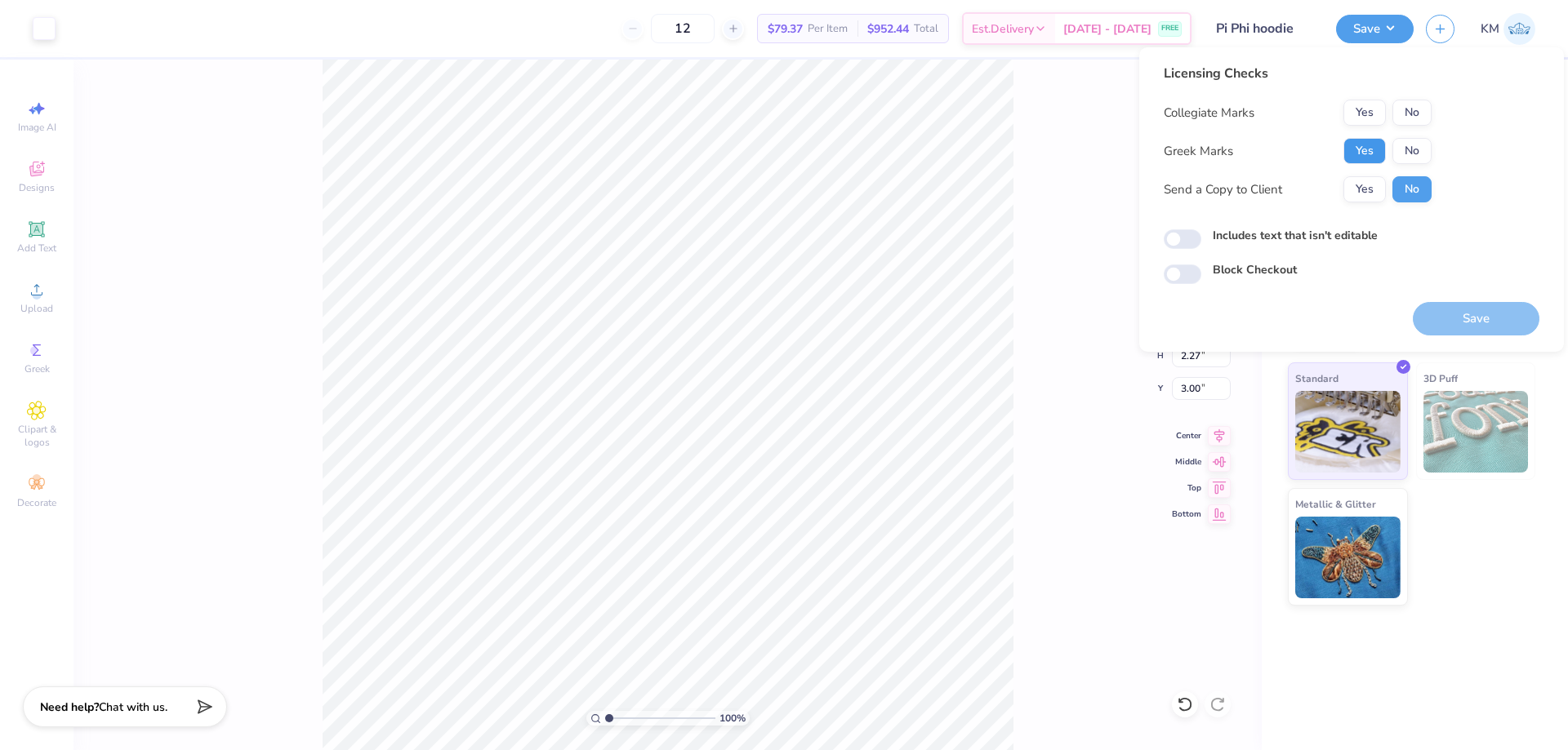
click at [1345, 153] on button "Yes" at bounding box center [1365, 151] width 42 height 26
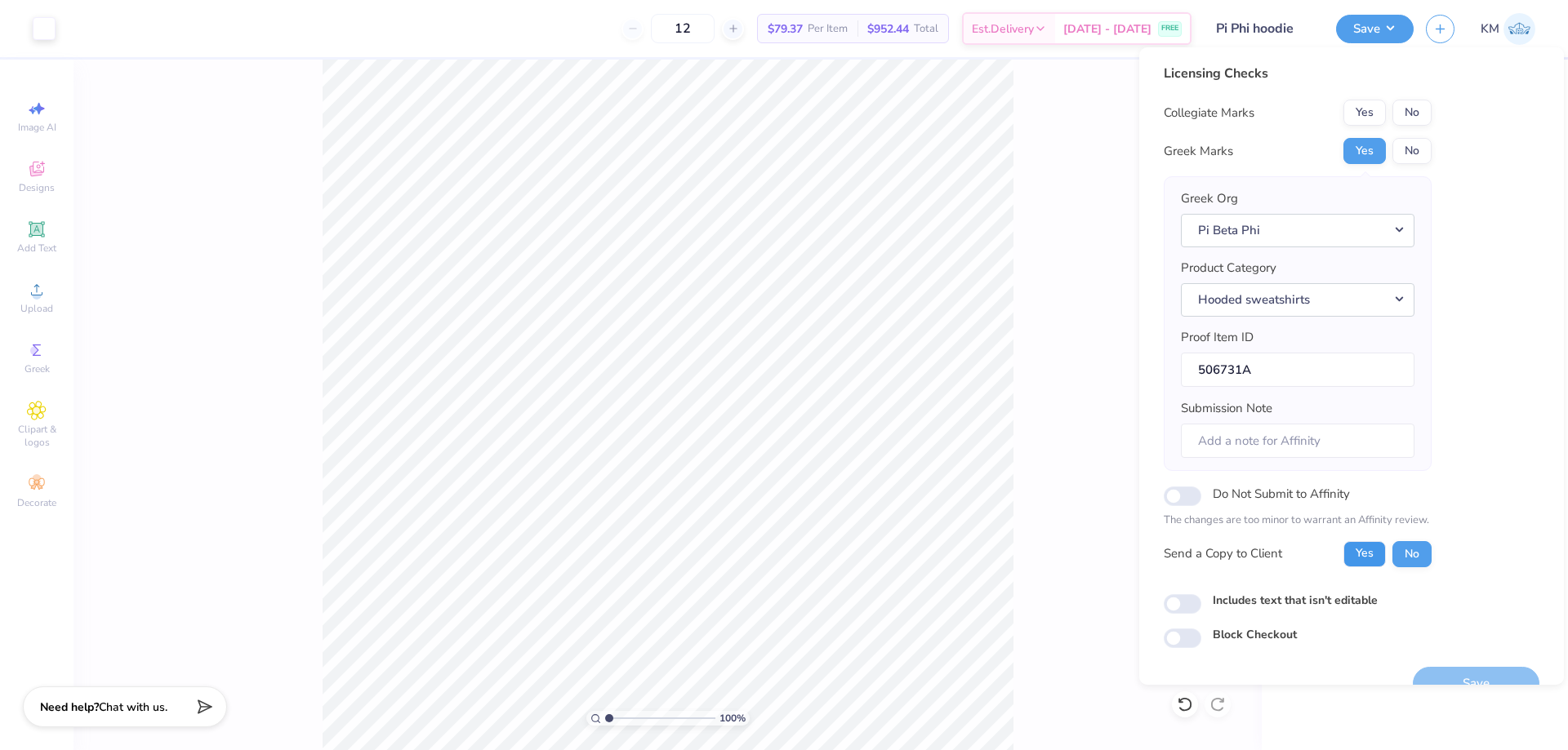
click at [1371, 559] on button "Yes" at bounding box center [1365, 554] width 42 height 26
click at [1424, 122] on button "No" at bounding box center [1412, 112] width 39 height 26
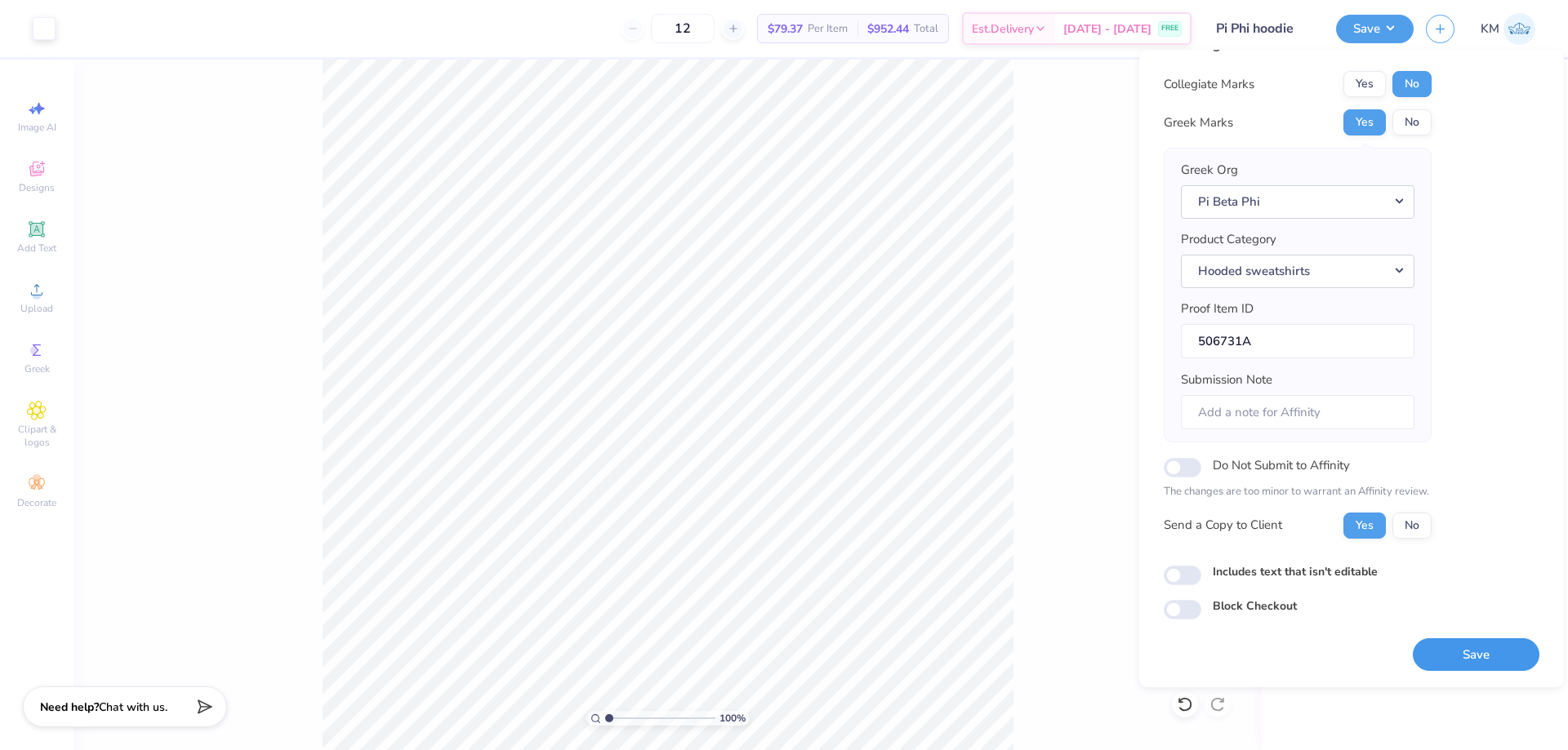
click at [1468, 658] on button "Save" at bounding box center [1476, 656] width 127 height 34
